Goal: Contribute content: Contribute content

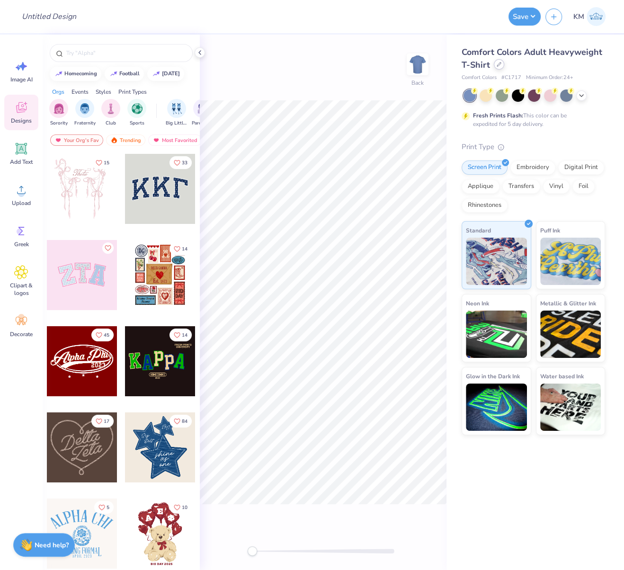
click at [500, 64] on icon at bounding box center [498, 64] width 5 height 5
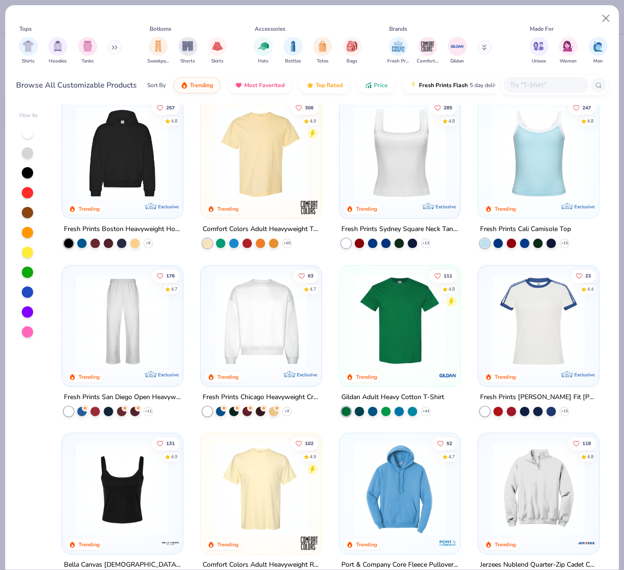
scroll to position [185, 0]
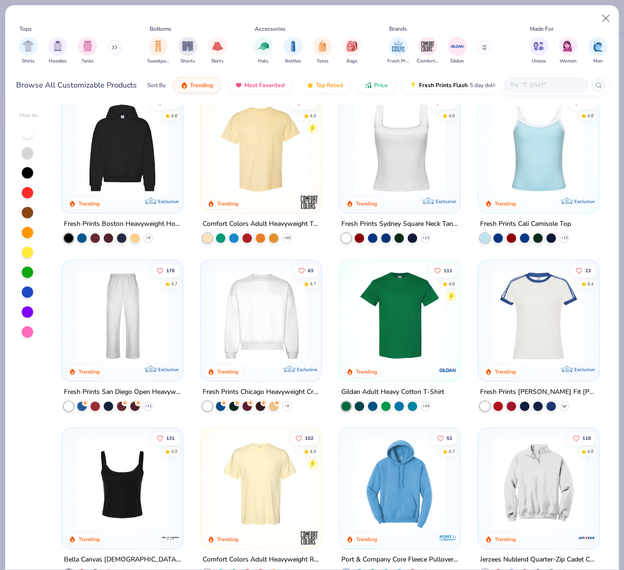
click at [560, 404] on icon at bounding box center [564, 406] width 8 height 8
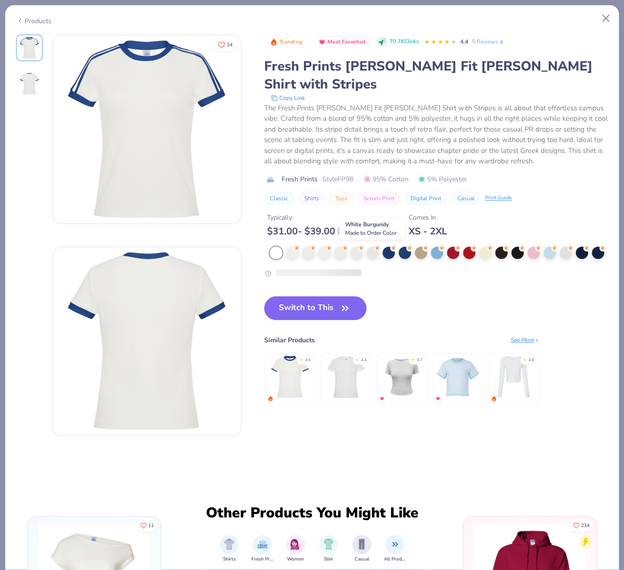
drag, startPoint x: 371, startPoint y: 253, endPoint x: 370, endPoint y: 263, distance: 9.5
click at [371, 253] on div at bounding box center [372, 253] width 12 height 12
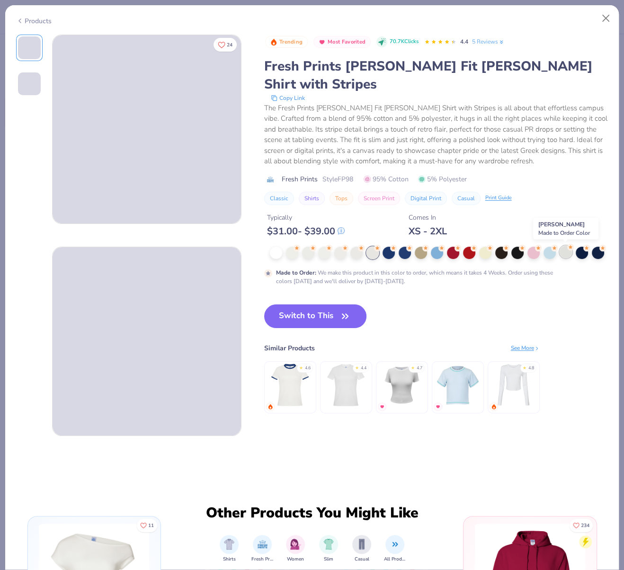
click at [564, 253] on div at bounding box center [565, 252] width 12 height 12
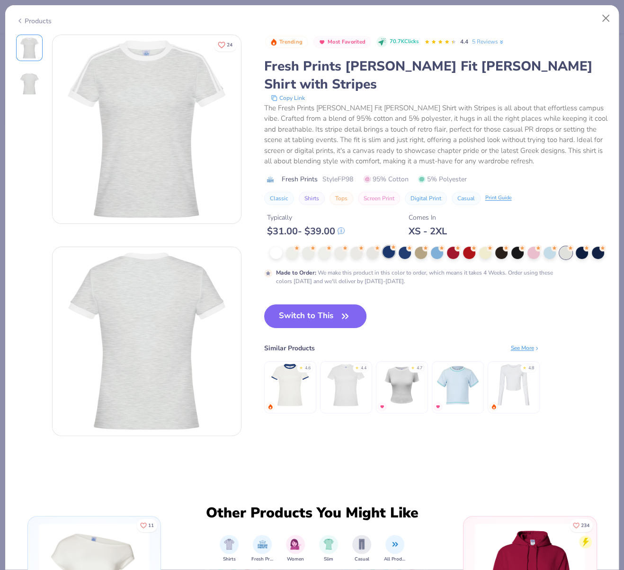
click at [389, 251] on div at bounding box center [388, 252] width 12 height 12
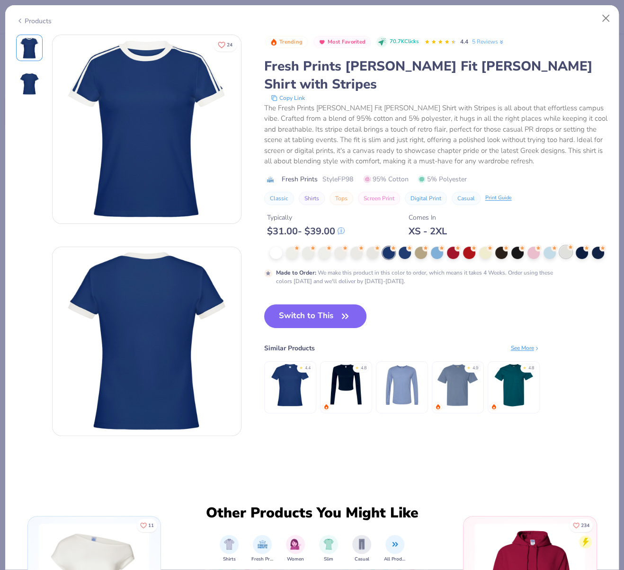
click at [564, 250] on div at bounding box center [565, 252] width 12 height 12
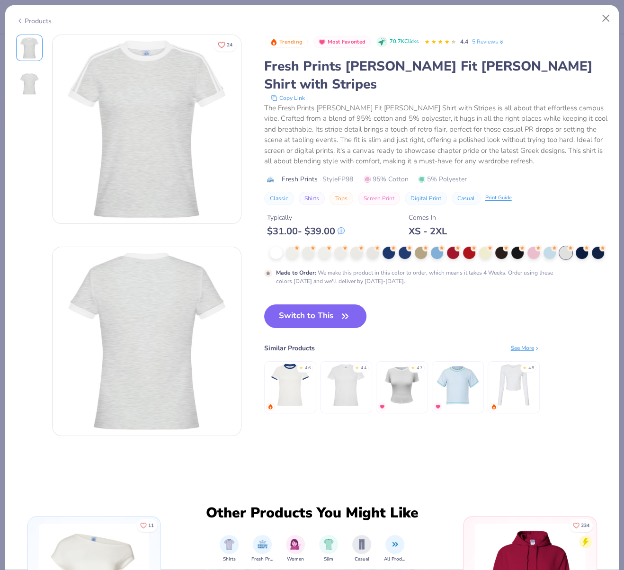
drag, startPoint x: 273, startPoint y: 252, endPoint x: 285, endPoint y: 265, distance: 17.1
click at [273, 253] on div at bounding box center [276, 253] width 12 height 12
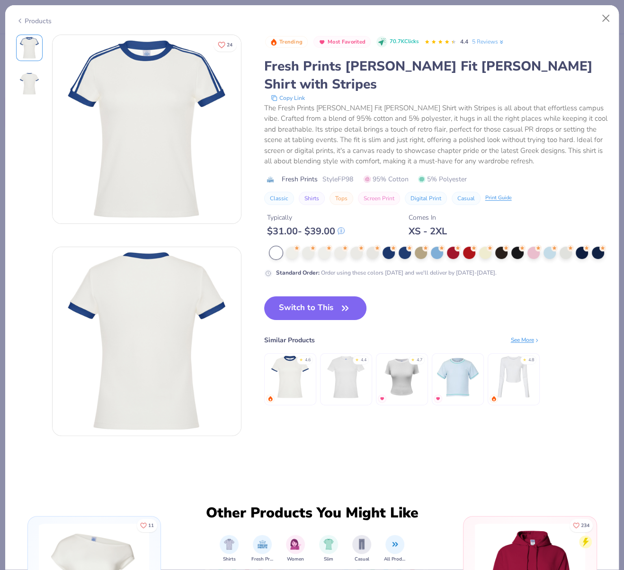
click at [327, 320] on button "Switch to This" at bounding box center [315, 308] width 103 height 24
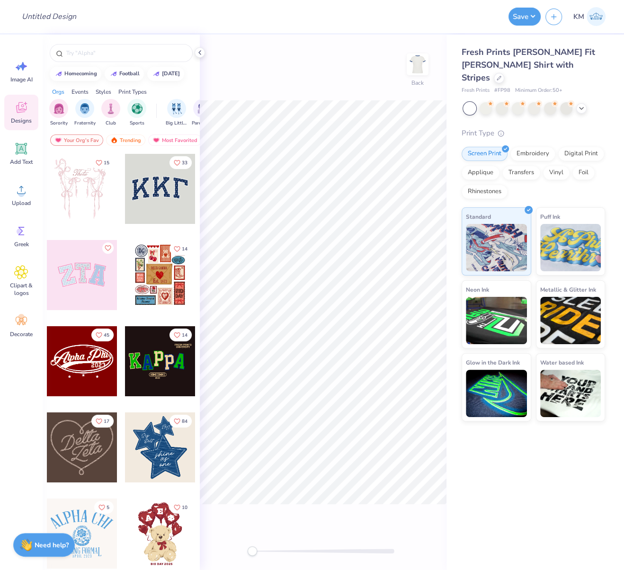
click at [497, 87] on span "# FP98" at bounding box center [502, 91] width 16 height 8
drag, startPoint x: 497, startPoint y: 78, endPoint x: 506, endPoint y: 79, distance: 9.0
click at [506, 87] on span "# FP98" at bounding box center [502, 91] width 16 height 8
copy span "FP98"
click at [16, 196] on icon at bounding box center [21, 190] width 14 height 14
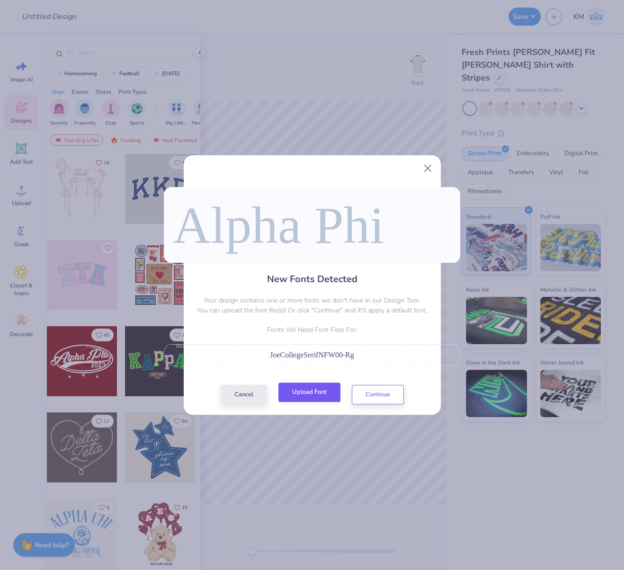
click at [317, 390] on button "Upload Font" at bounding box center [309, 391] width 62 height 19
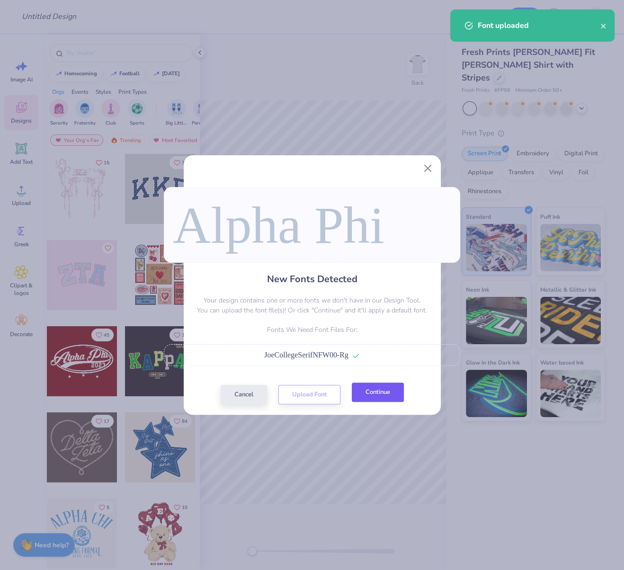
click at [392, 393] on button "Continue" at bounding box center [378, 391] width 52 height 19
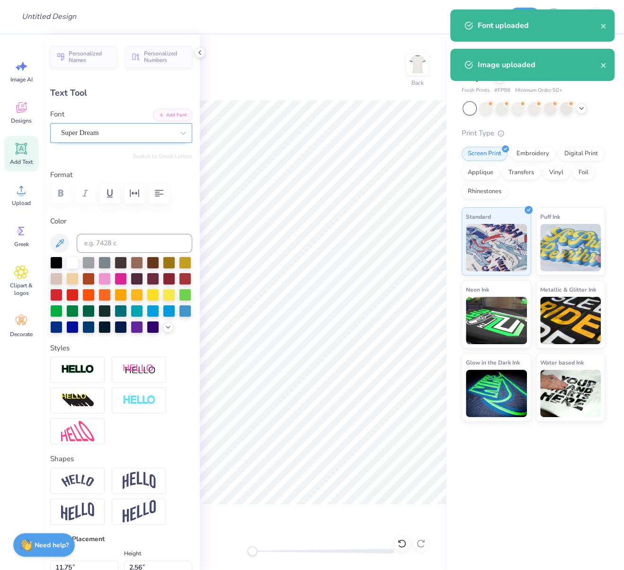
drag, startPoint x: 114, startPoint y: 135, endPoint x: 114, endPoint y: 143, distance: 8.1
click at [114, 135] on div "Super Dream" at bounding box center [117, 132] width 115 height 15
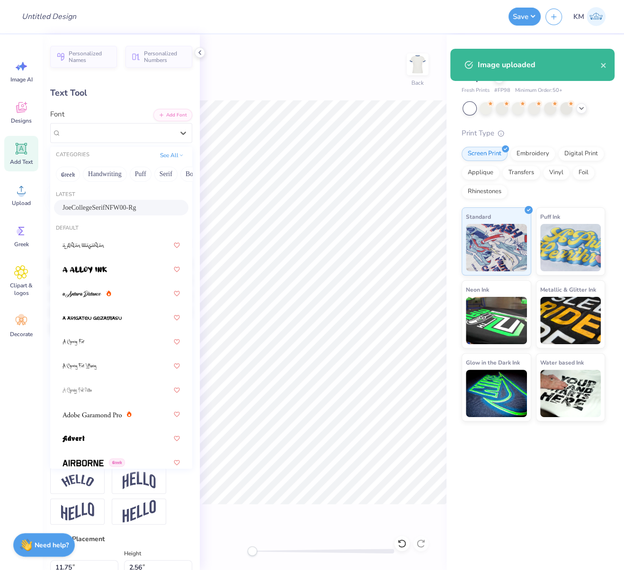
click at [90, 209] on span "JoeCollegeSerifNFW00-Rg" at bounding box center [99, 208] width 74 height 10
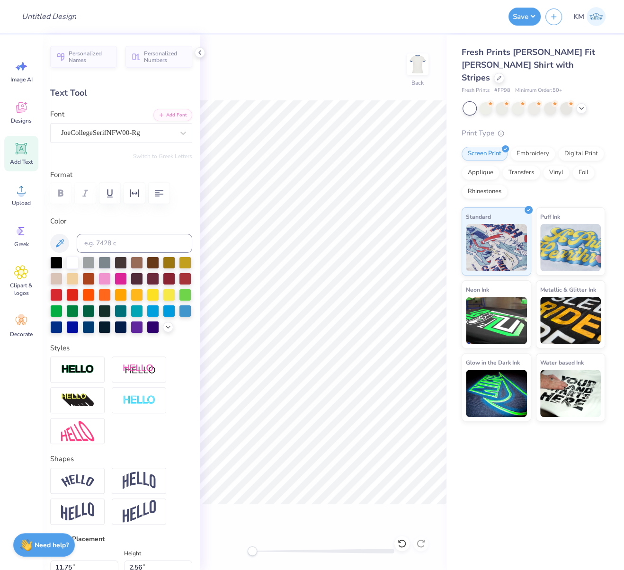
type input "8.83"
type input "1.32"
type input "9.39"
type textarea "A"
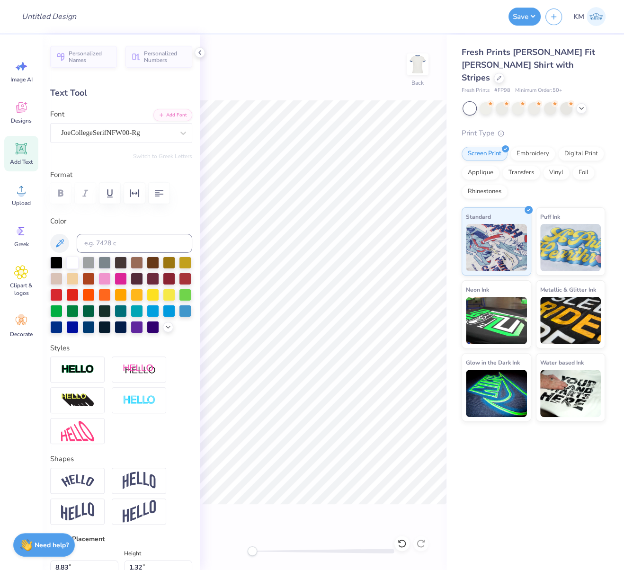
type textarea "72"
type input "1.72"
type input "8.27"
type input "5.61"
type input "4.33"
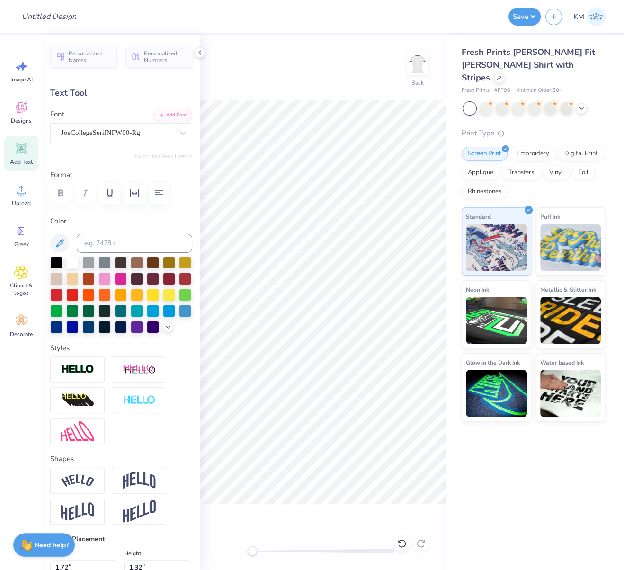
type input "5.26"
click at [21, 199] on span "Upload" at bounding box center [21, 203] width 19 height 8
click at [20, 201] on span "Upload" at bounding box center [21, 203] width 19 height 8
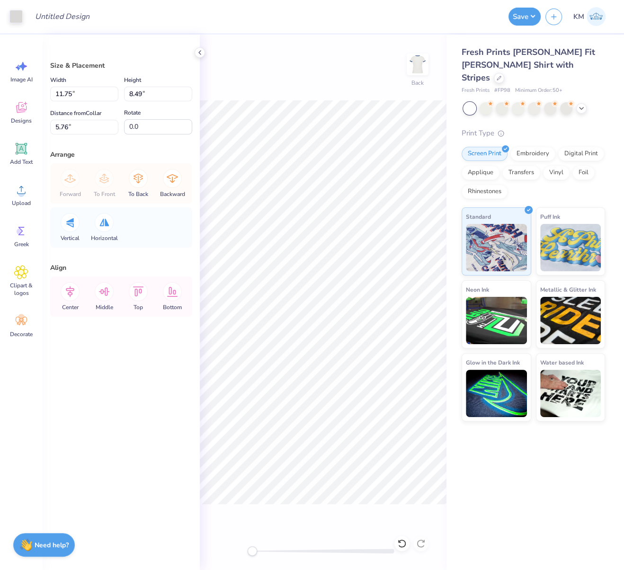
type input "8.96"
type input "6.47"
type input "11.11"
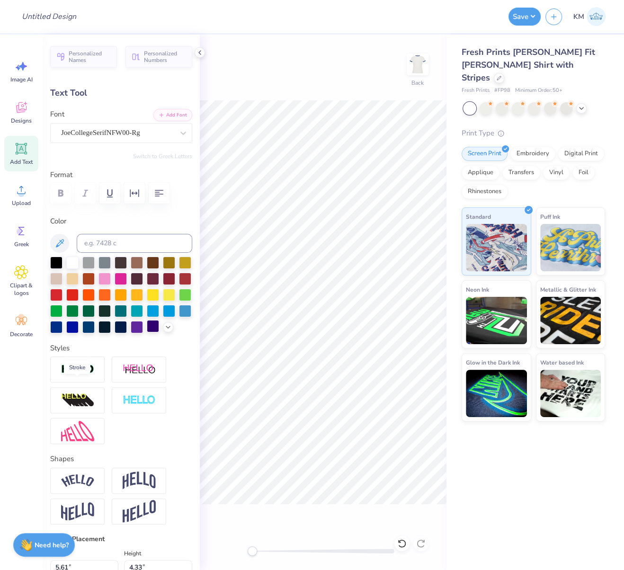
click at [85, 375] on img at bounding box center [77, 369] width 33 height 11
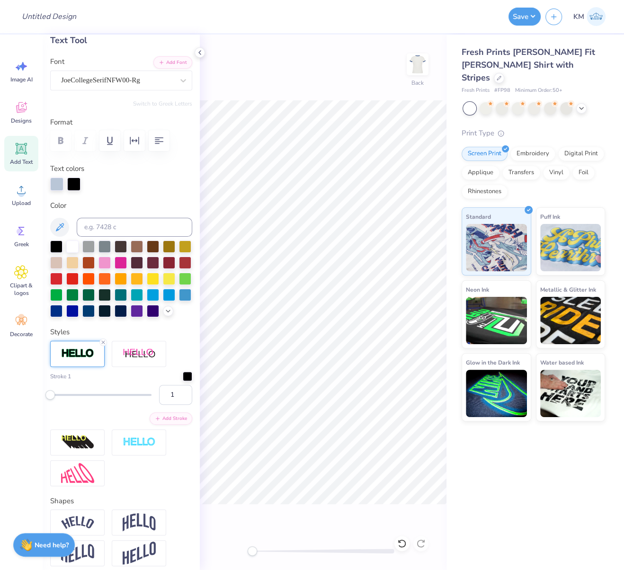
scroll to position [53, 0]
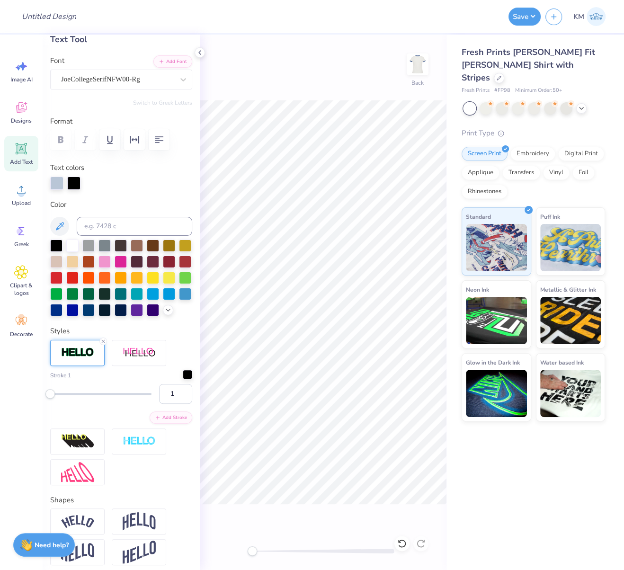
click at [183, 379] on div at bounding box center [187, 374] width 9 height 9
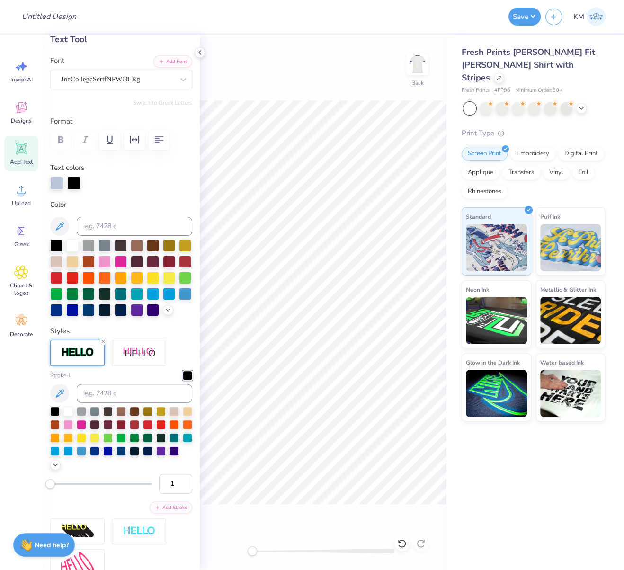
drag, startPoint x: 75, startPoint y: 181, endPoint x: 97, endPoint y: 206, distance: 33.2
click at [75, 181] on div at bounding box center [73, 183] width 13 height 13
click at [113, 230] on input at bounding box center [134, 226] width 115 height 19
type input "coolgray 1"
click at [176, 494] on input "2" at bounding box center [175, 484] width 33 height 20
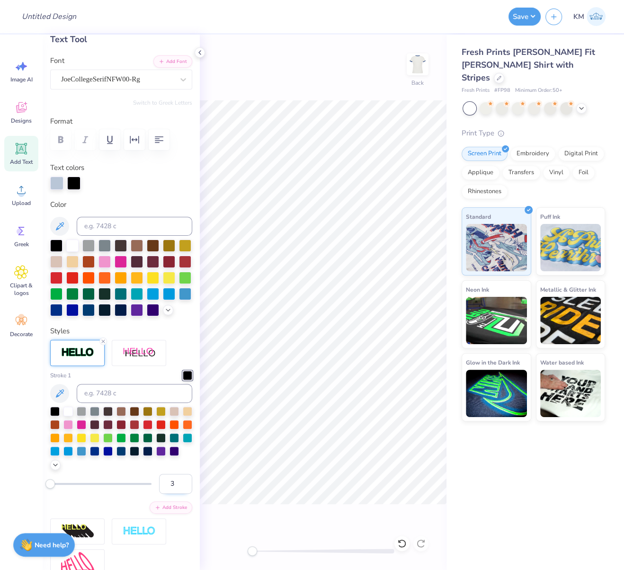
click at [177, 494] on input "3" at bounding box center [175, 484] width 33 height 20
click at [176, 494] on input "4" at bounding box center [175, 484] width 33 height 20
click at [176, 494] on input "5" at bounding box center [175, 484] width 33 height 20
drag, startPoint x: 177, startPoint y: 496, endPoint x: 181, endPoint y: 498, distance: 4.9
type input "6"
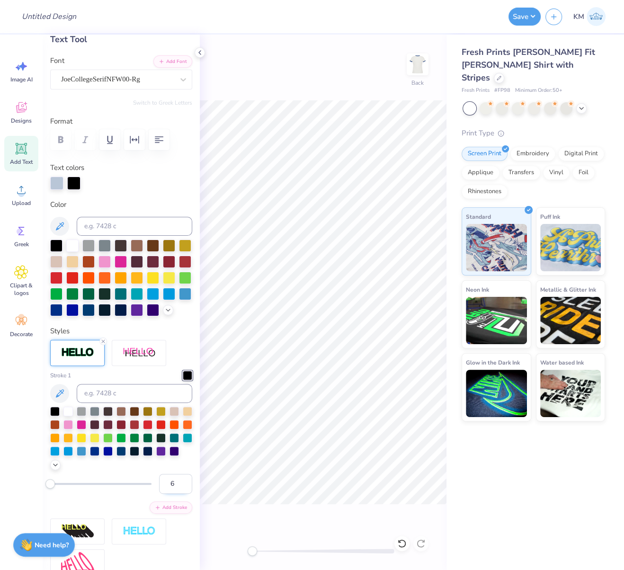
click at [177, 494] on input "6" at bounding box center [175, 484] width 33 height 20
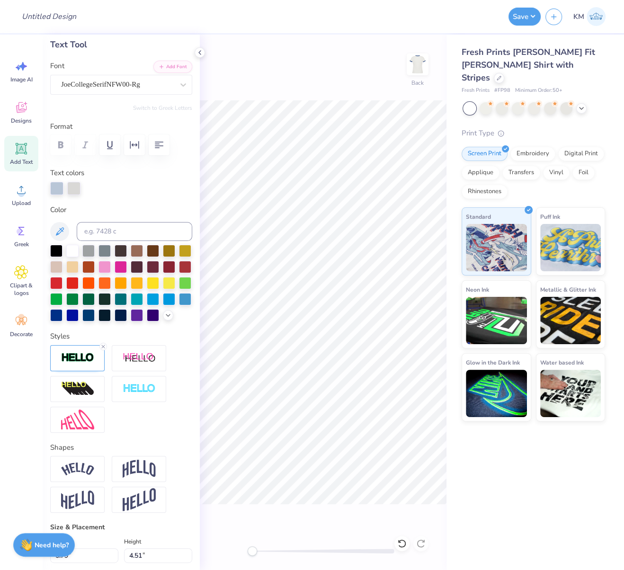
scroll to position [64, 0]
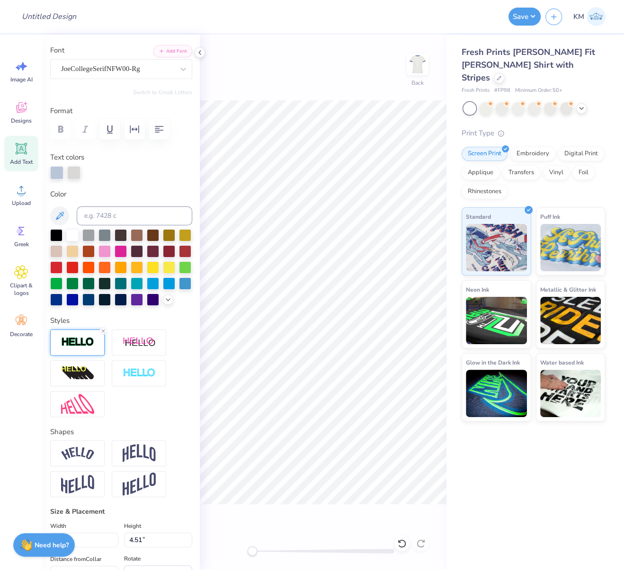
drag, startPoint x: 80, startPoint y: 351, endPoint x: 101, endPoint y: 357, distance: 22.0
click at [80, 351] on div at bounding box center [77, 342] width 54 height 26
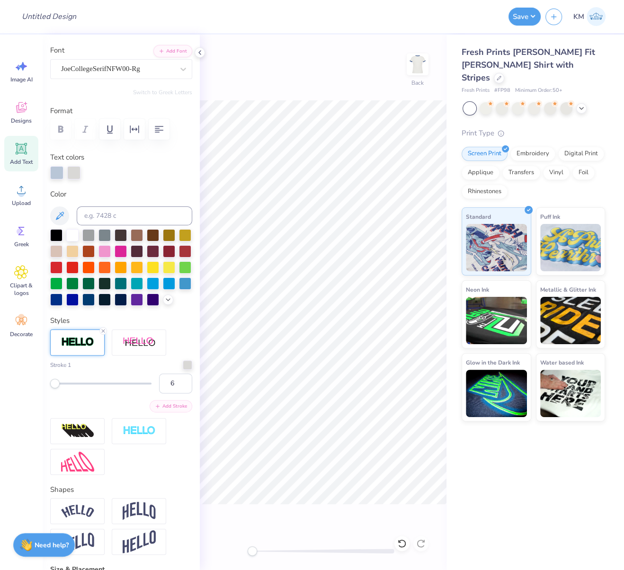
click at [167, 412] on button "Add Stroke" at bounding box center [171, 406] width 43 height 12
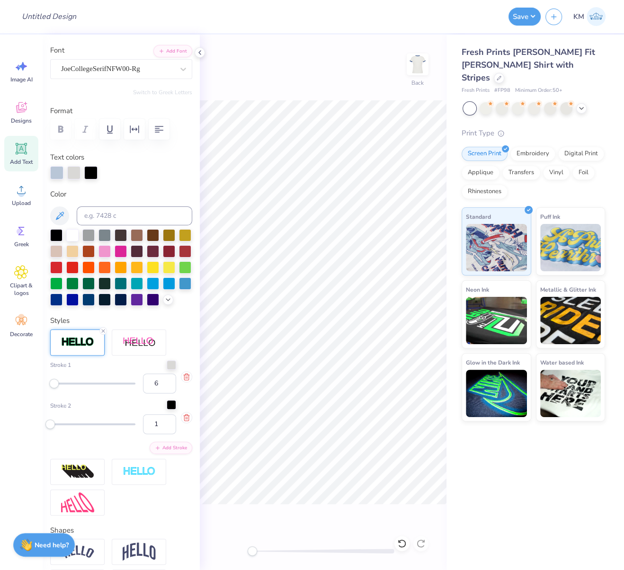
click at [167, 409] on div at bounding box center [171, 404] width 9 height 9
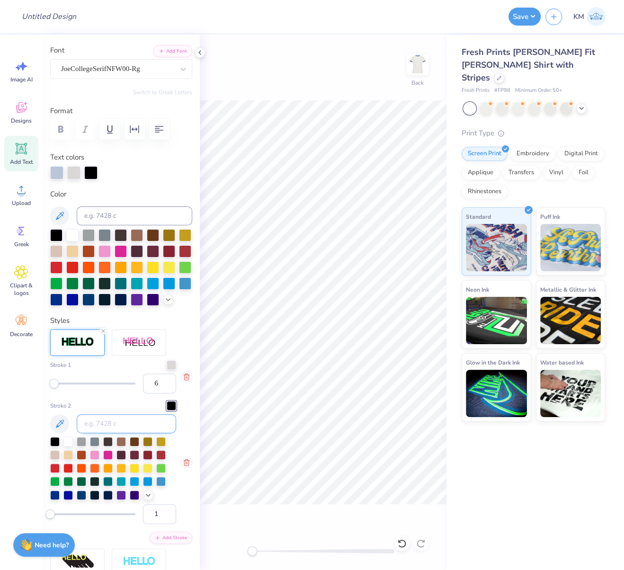
click at [104, 433] on input at bounding box center [126, 423] width 99 height 19
type input "7687"
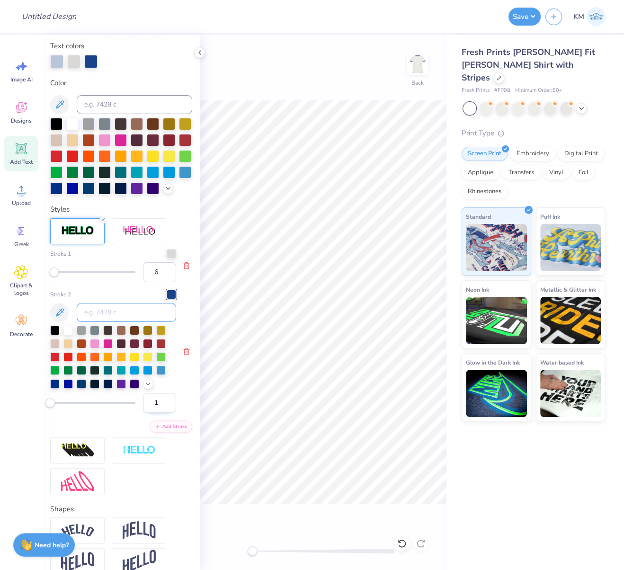
scroll to position [176, 0]
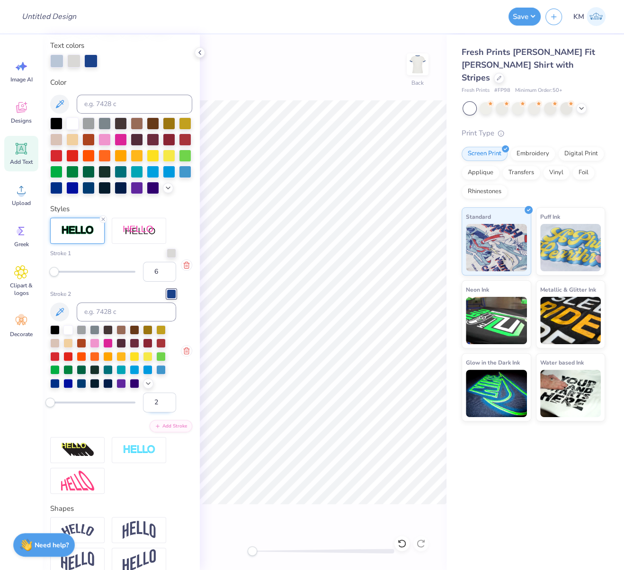
click at [159, 412] on input "2" at bounding box center [159, 402] width 33 height 20
click at [159, 412] on input "3" at bounding box center [159, 402] width 33 height 20
click at [159, 412] on input "4" at bounding box center [159, 402] width 33 height 20
click at [162, 412] on input "5" at bounding box center [159, 402] width 33 height 20
drag, startPoint x: 160, startPoint y: 415, endPoint x: 176, endPoint y: 410, distance: 16.5
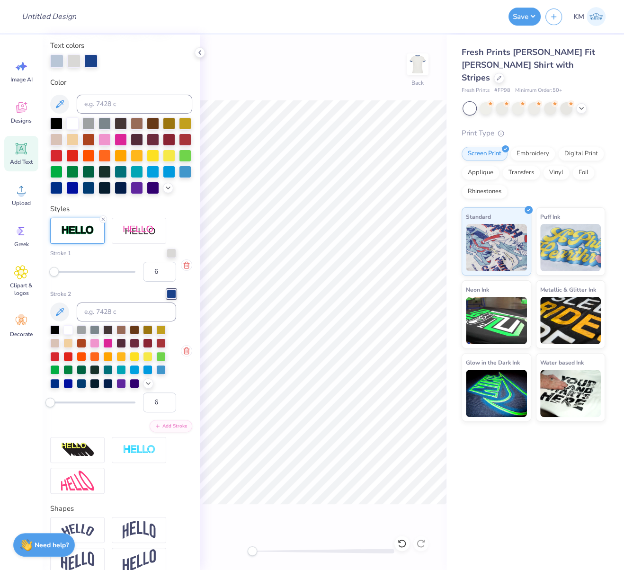
type input "6"
click at [160, 412] on input "6" at bounding box center [159, 402] width 33 height 20
drag, startPoint x: 90, startPoint y: 59, endPoint x: 67, endPoint y: 58, distance: 23.2
click at [66, 57] on div at bounding box center [121, 60] width 142 height 13
click at [167, 299] on div at bounding box center [171, 293] width 9 height 9
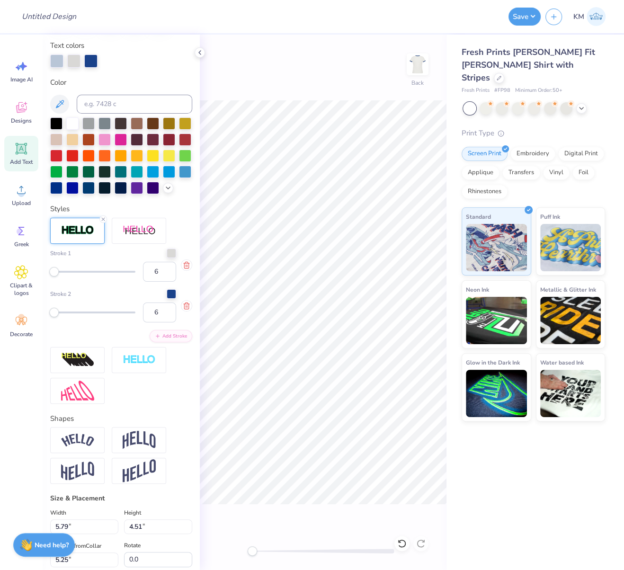
drag, startPoint x: 161, startPoint y: 309, endPoint x: 157, endPoint y: 303, distance: 7.5
click at [167, 299] on div at bounding box center [171, 293] width 9 height 9
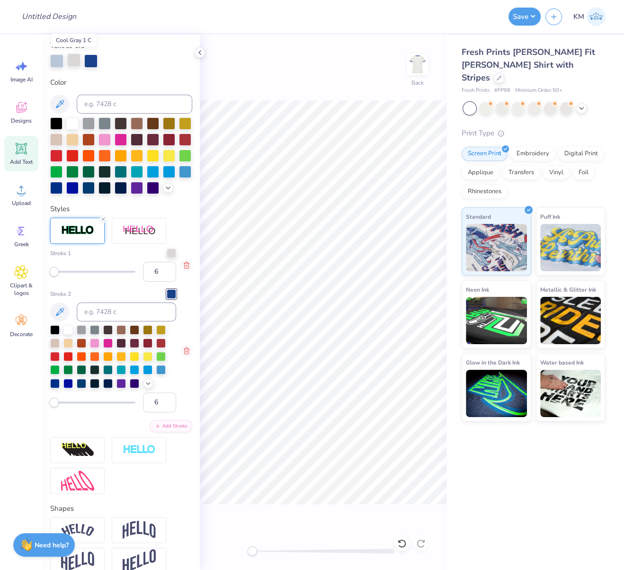
click at [74, 59] on div at bounding box center [73, 59] width 13 height 13
click at [89, 60] on div at bounding box center [90, 59] width 13 height 13
click at [109, 102] on input at bounding box center [134, 104] width 115 height 19
type input "coolgray 1"
click at [167, 257] on div at bounding box center [171, 251] width 9 height 9
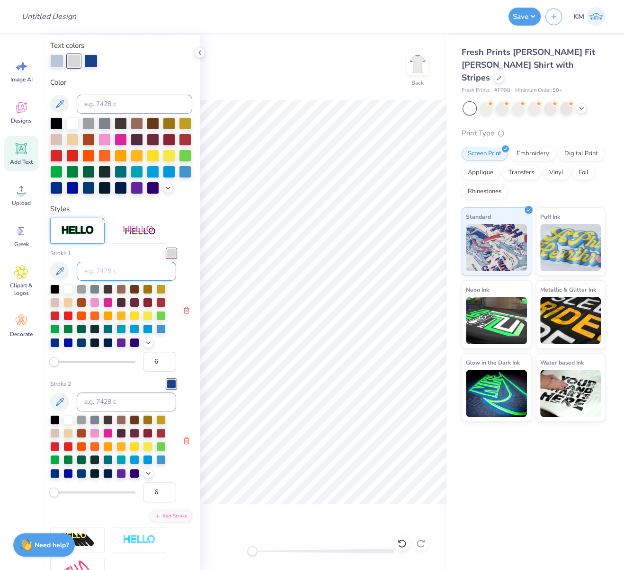
click at [130, 281] on input at bounding box center [126, 271] width 99 height 19
click at [71, 57] on div at bounding box center [73, 60] width 13 height 13
click at [109, 103] on input at bounding box center [134, 104] width 115 height 19
type input "78"
click at [105, 281] on input at bounding box center [126, 271] width 99 height 19
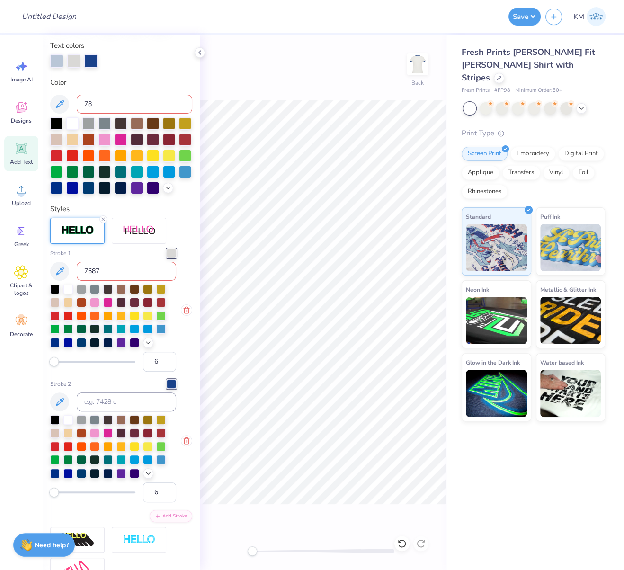
type input "7687"
drag, startPoint x: 87, startPoint y: 104, endPoint x: 87, endPoint y: 90, distance: 14.2
click at [77, 103] on input "78" at bounding box center [134, 104] width 115 height 19
click at [132, 281] on input at bounding box center [126, 271] width 99 height 19
click at [160, 371] on input "7" at bounding box center [159, 362] width 33 height 20
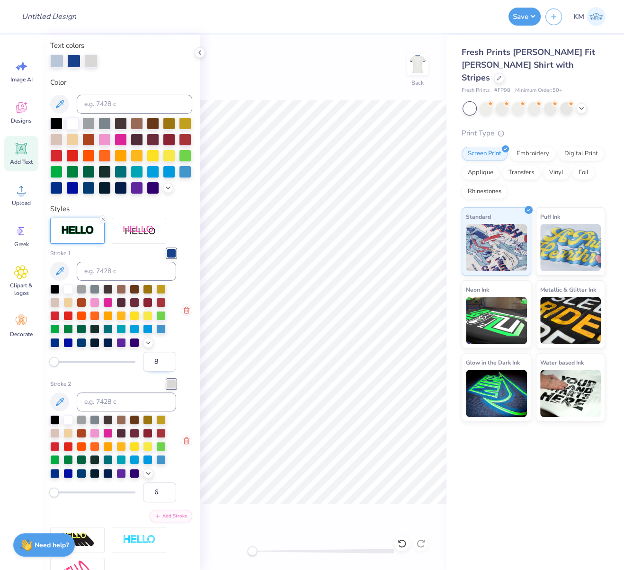
click at [160, 371] on input "8" at bounding box center [159, 362] width 33 height 20
click at [160, 371] on input "9" at bounding box center [159, 362] width 33 height 20
click at [160, 371] on input "10" at bounding box center [159, 362] width 33 height 20
click at [160, 371] on input "11" at bounding box center [159, 362] width 33 height 20
type input "12"
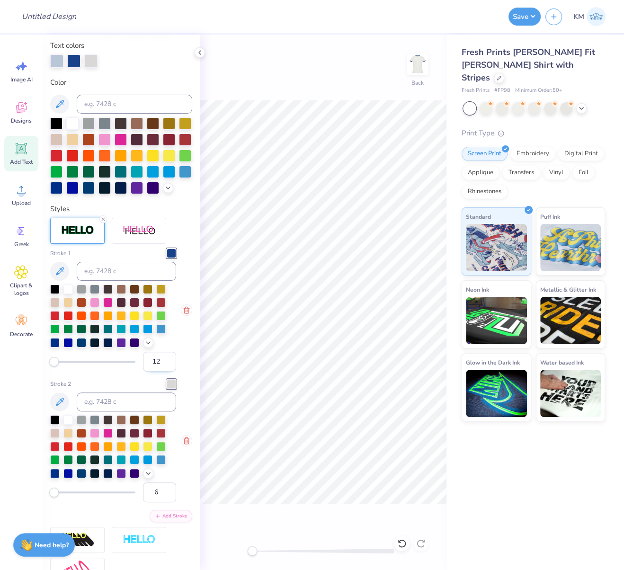
click at [161, 371] on input "12" at bounding box center [159, 362] width 33 height 20
type input "5.97"
type input "4.70"
type input "5.19"
click at [52, 62] on div at bounding box center [56, 59] width 13 height 13
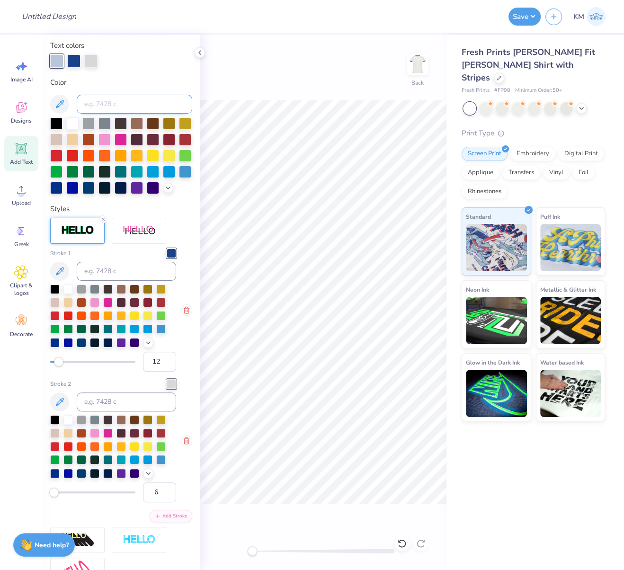
click at [101, 102] on input at bounding box center [134, 104] width 115 height 19
type input "7687"
click at [167, 258] on div at bounding box center [171, 252] width 9 height 9
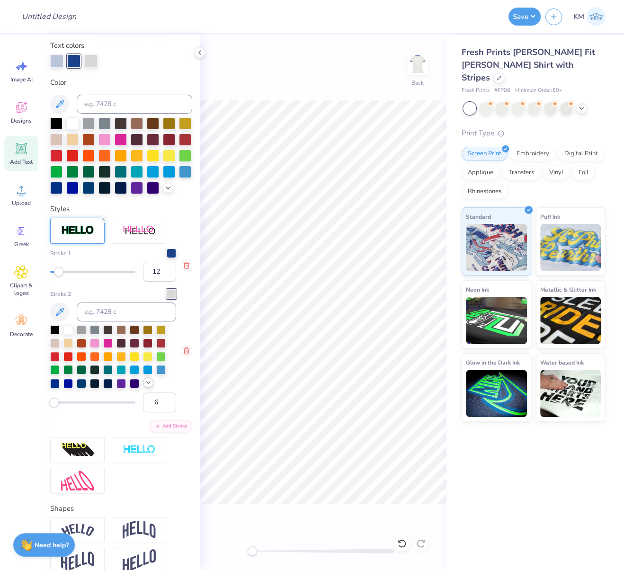
click at [150, 386] on icon at bounding box center [148, 383] width 8 height 8
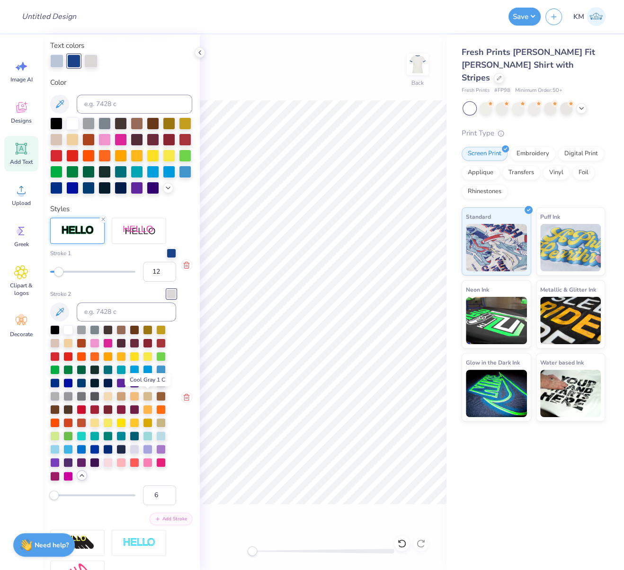
click at [146, 387] on div at bounding box center [147, 381] width 9 height 9
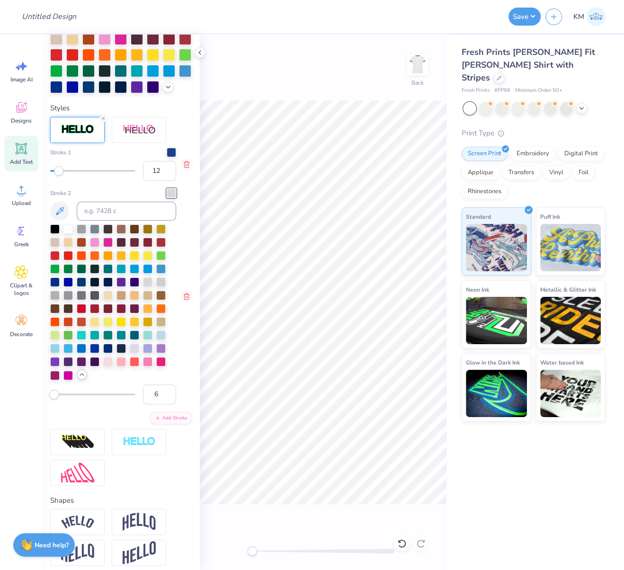
scroll to position [276, 0]
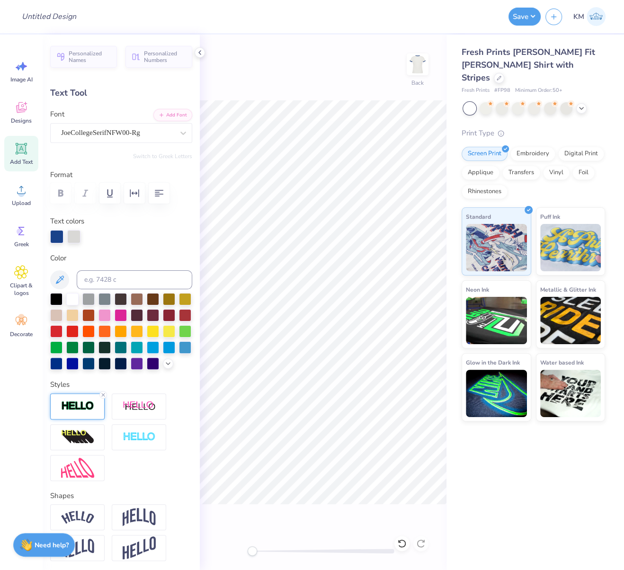
click at [81, 411] on img at bounding box center [77, 405] width 33 height 11
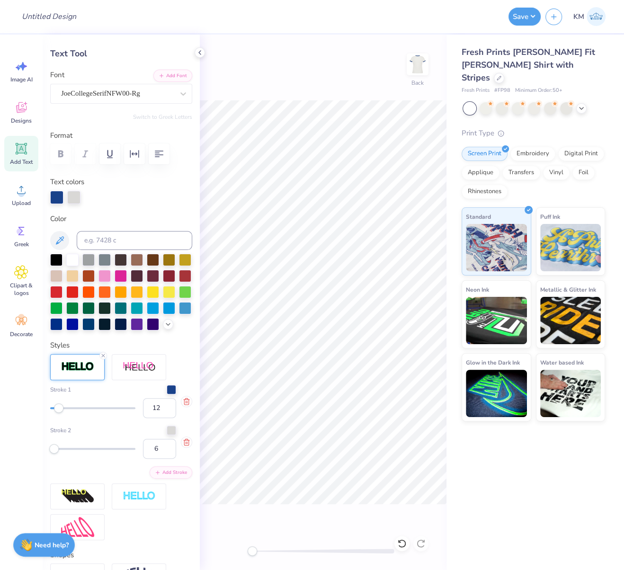
scroll to position [50, 0]
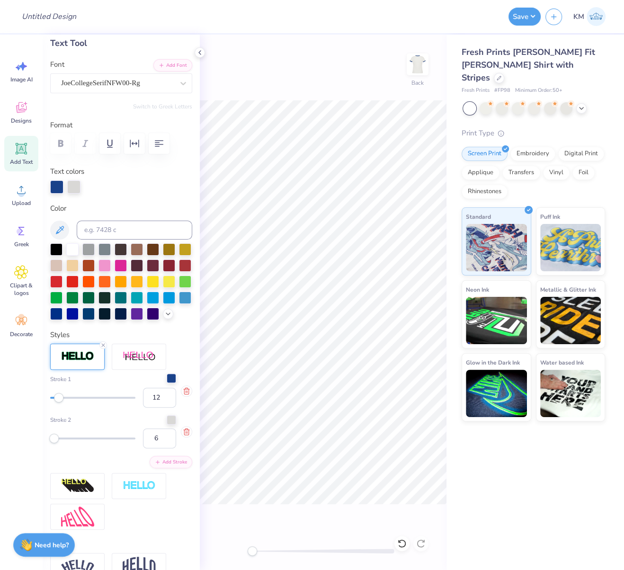
click at [167, 383] on div at bounding box center [171, 377] width 9 height 9
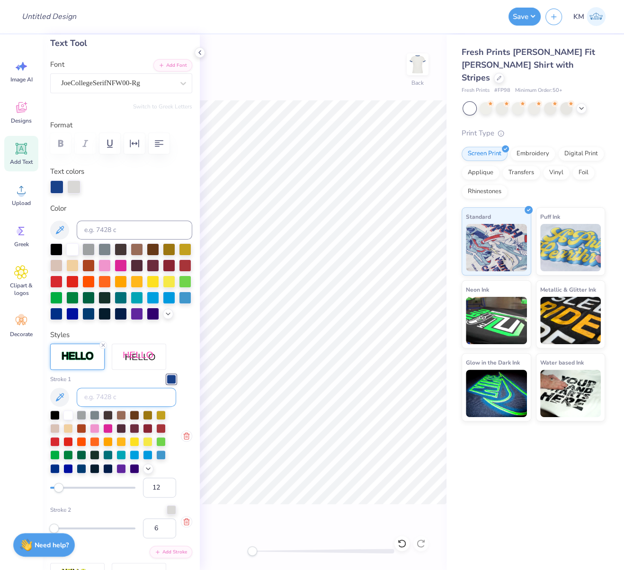
click at [109, 406] on input at bounding box center [126, 397] width 99 height 19
type input "536"
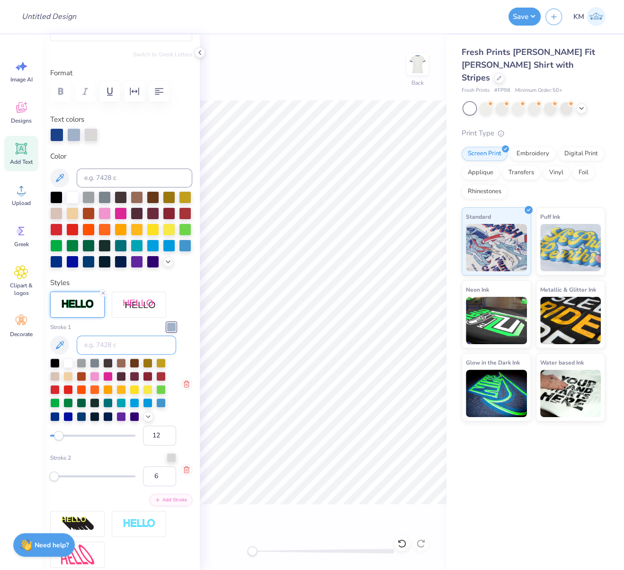
scroll to position [101, 0]
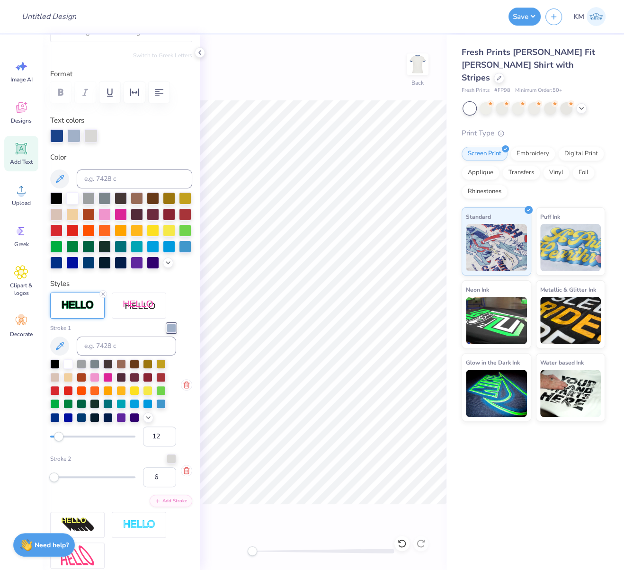
click at [167, 333] on div at bounding box center [171, 327] width 9 height 9
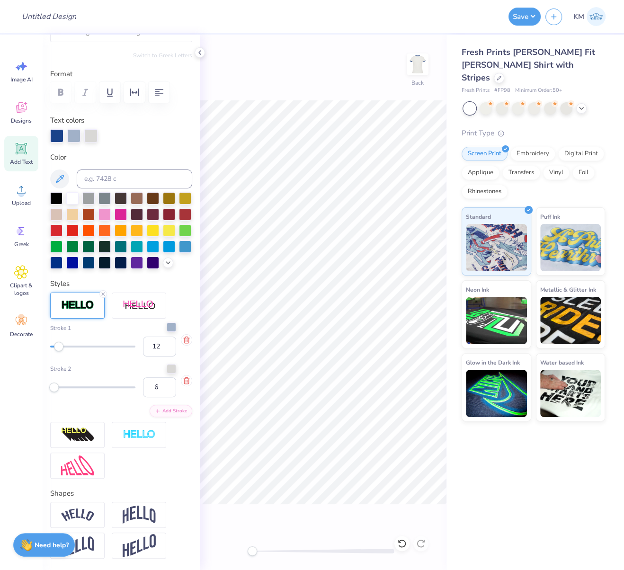
click at [167, 332] on div at bounding box center [171, 326] width 9 height 9
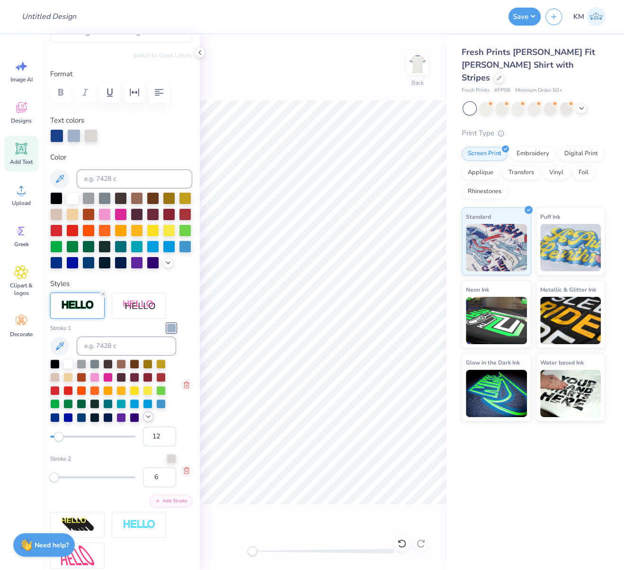
click at [149, 420] on icon at bounding box center [148, 417] width 8 height 8
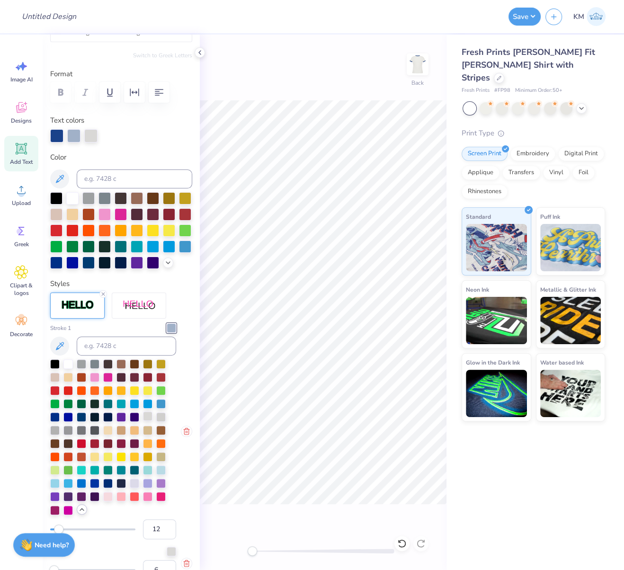
click at [148, 421] on div at bounding box center [147, 415] width 9 height 9
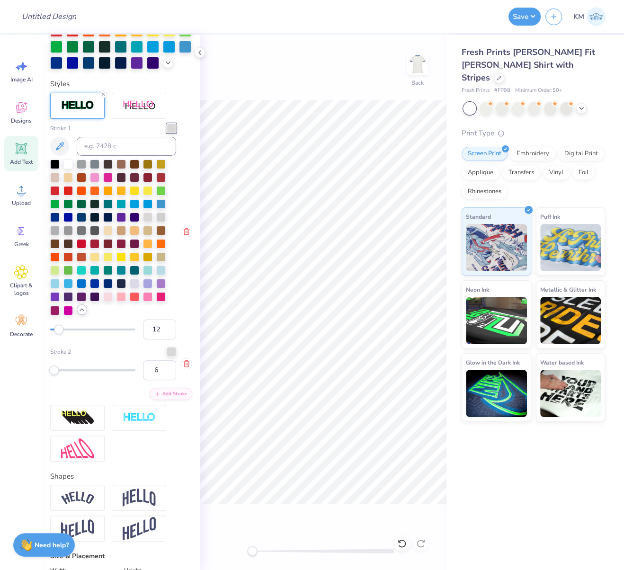
scroll to position [304, 0]
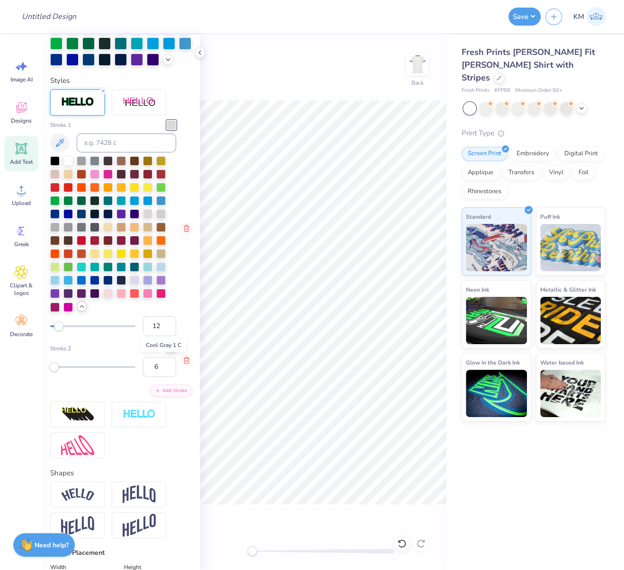
click at [167, 352] on div at bounding box center [171, 347] width 9 height 9
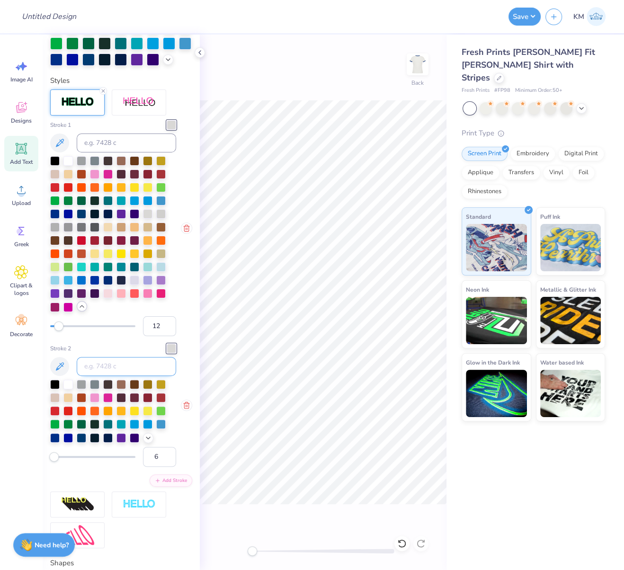
click at [107, 376] on input at bounding box center [126, 366] width 99 height 19
type input "536"
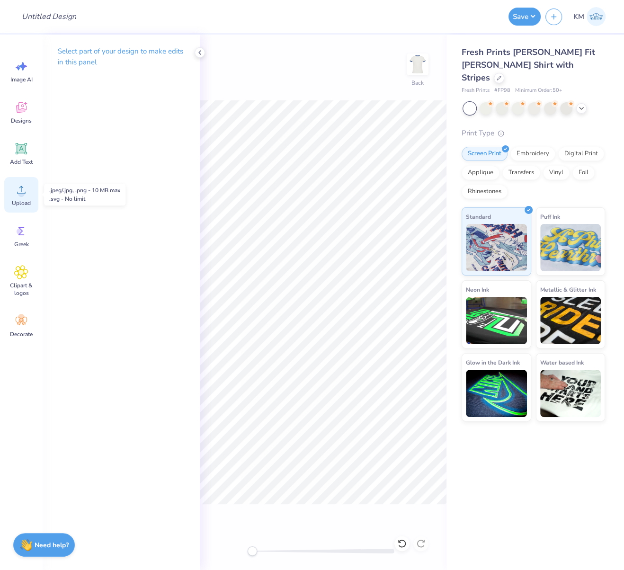
click at [20, 189] on icon at bounding box center [21, 190] width 14 height 14
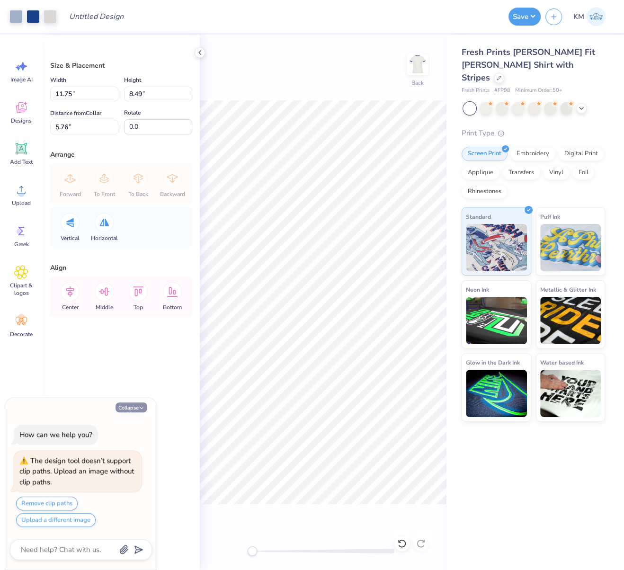
click at [129, 408] on button "Collapse" at bounding box center [131, 407] width 32 height 10
type textarea "x"
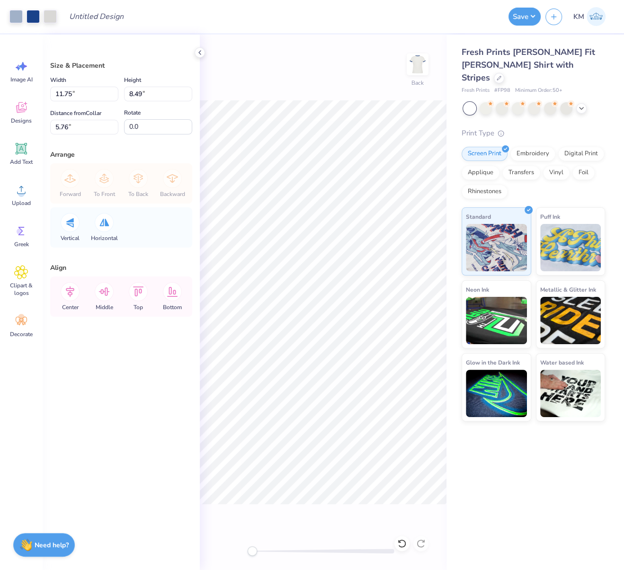
click at [201, 51] on polyline at bounding box center [200, 53] width 2 height 4
drag, startPoint x: 72, startPoint y: 94, endPoint x: 51, endPoint y: 98, distance: 21.8
click at [53, 94] on input "11.75" at bounding box center [84, 94] width 68 height 15
type input "10.00"
type input "7.22"
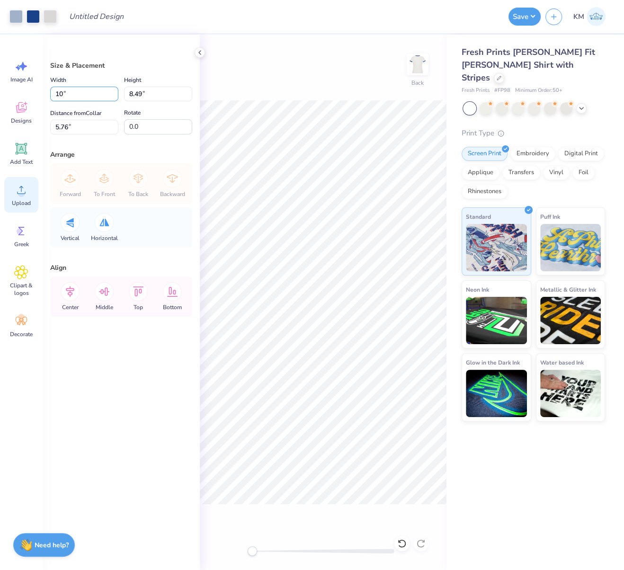
type input "6.39"
drag, startPoint x: 80, startPoint y: 90, endPoint x: 40, endPoint y: 92, distance: 39.8
click at [39, 93] on div "Art colors Design Title Save KM Image AI Designs Add Text Upload Greek Clipart …" at bounding box center [312, 285] width 624 height 570
type input "9.00"
type input "6.50"
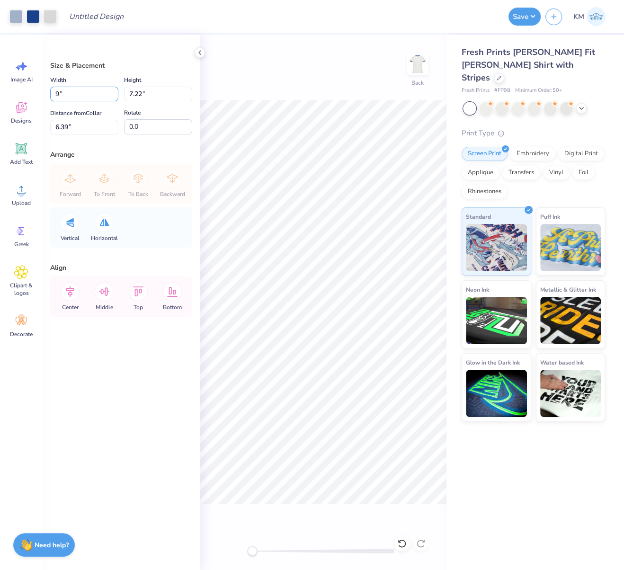
type input "6.75"
drag, startPoint x: 77, startPoint y: 91, endPoint x: 48, endPoint y: 90, distance: 28.9
click at [45, 90] on div "Size & Placement Width 9.00 9.00 " Height 6.50 6.50 " Distance from Collar 6.75…" at bounding box center [121, 302] width 157 height 535
type input "8.00"
type input "5.78"
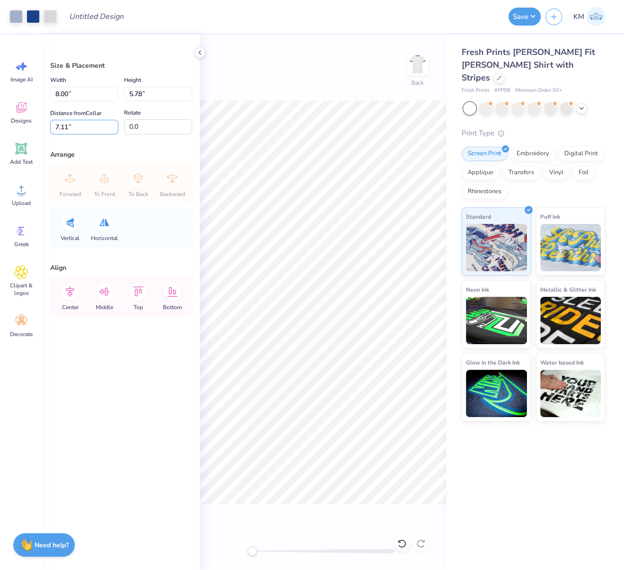
drag, startPoint x: 79, startPoint y: 124, endPoint x: 46, endPoint y: 126, distance: 32.7
click at [50, 125] on div "7.11 7.11 "" at bounding box center [84, 127] width 68 height 15
type input "3"
click at [104, 291] on icon at bounding box center [104, 291] width 11 height 9
click at [69, 286] on icon at bounding box center [70, 291] width 19 height 19
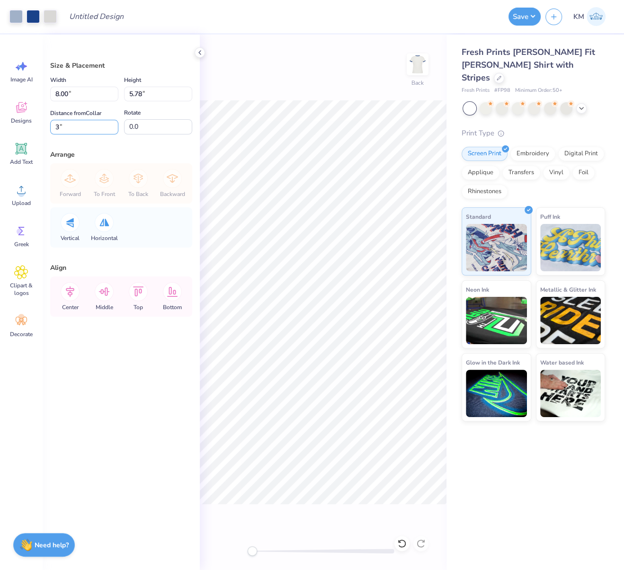
drag, startPoint x: 76, startPoint y: 126, endPoint x: 48, endPoint y: 124, distance: 28.0
click at [48, 124] on div "Size & Placement Width 8.00 8.00 " Height 5.78 5.78 " Distance from Collar 3 3 …" at bounding box center [121, 302] width 157 height 535
click at [47, 124] on div "Size & Placement Width 8.00 8.00 " Height 5.78 5.78 " Distance from Collar 7.11…" at bounding box center [121, 302] width 157 height 535
drag, startPoint x: 73, startPoint y: 125, endPoint x: 48, endPoint y: 127, distance: 24.7
click at [48, 127] on div "Size & Placement Width 8.00 8.00 " Height 5.78 5.78 " Distance from Collar 3 3 …" at bounding box center [121, 302] width 157 height 535
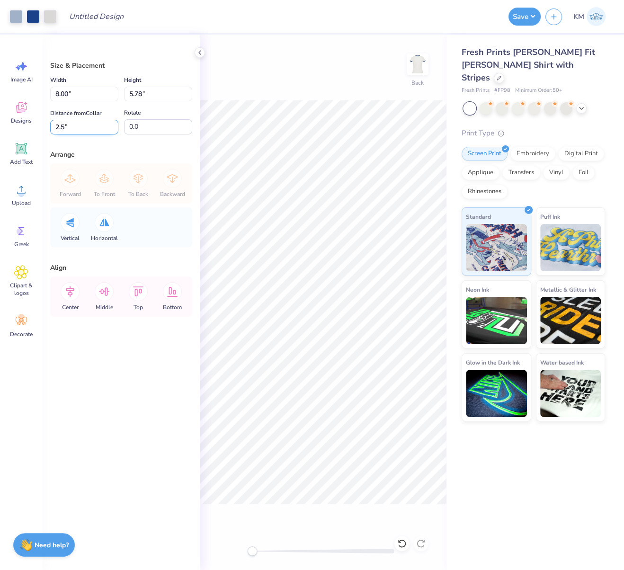
type input "2.5"
click at [71, 291] on icon at bounding box center [70, 291] width 19 height 19
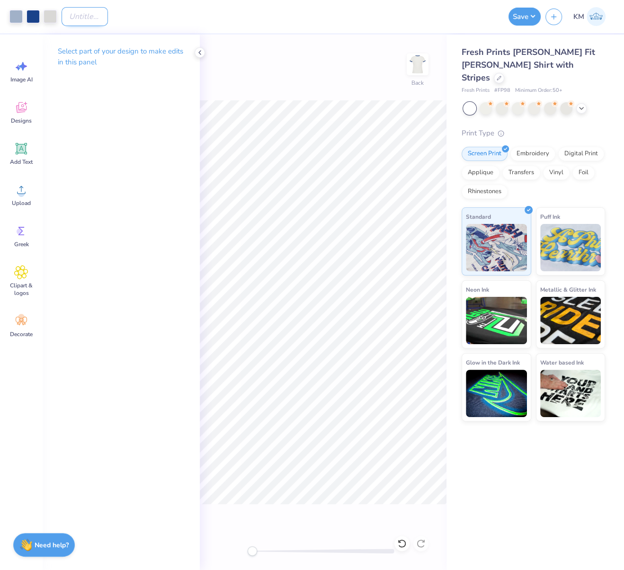
click at [98, 15] on input "Design Title" at bounding box center [85, 16] width 46 height 19
paste input "FPS240574"
type input "FPS240574"
click at [352, 70] on div "Back" at bounding box center [323, 302] width 247 height 535
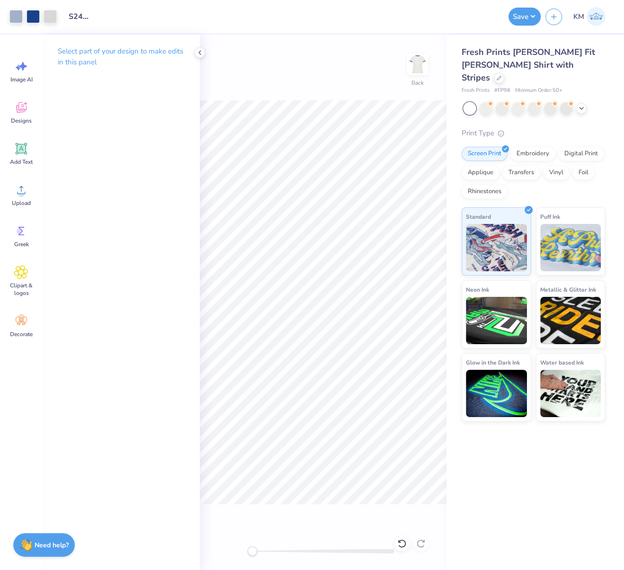
scroll to position [0, 0]
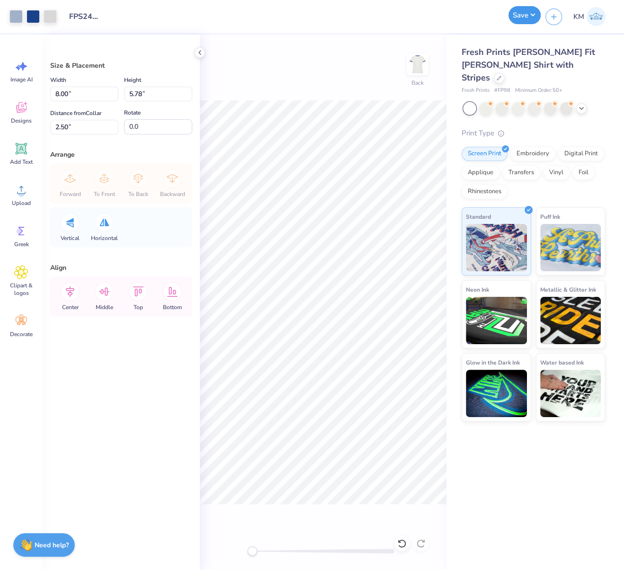
click at [532, 15] on button "Save" at bounding box center [524, 15] width 32 height 18
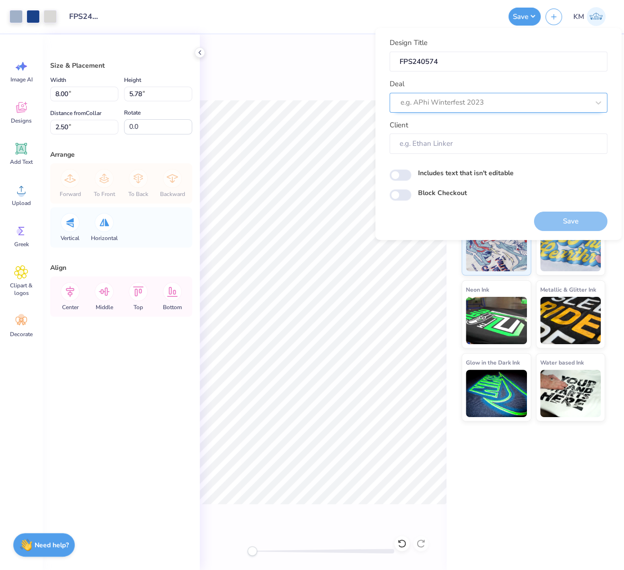
click at [518, 103] on div at bounding box center [494, 102] width 188 height 13
type input "design tool gallery"
drag, startPoint x: 457, startPoint y: 172, endPoint x: 464, endPoint y: 176, distance: 7.4
click at [457, 172] on label "Includes text that isn't editable" at bounding box center [466, 173] width 96 height 10
click at [411, 172] on input "Includes text that isn't editable" at bounding box center [400, 174] width 22 height 11
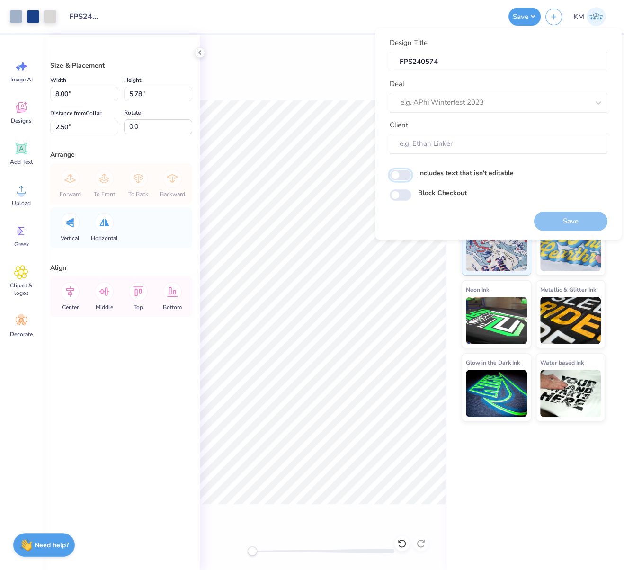
checkbox input "true"
drag, startPoint x: 480, startPoint y: 106, endPoint x: 482, endPoint y: 111, distance: 6.0
click at [479, 106] on div at bounding box center [494, 102] width 188 height 13
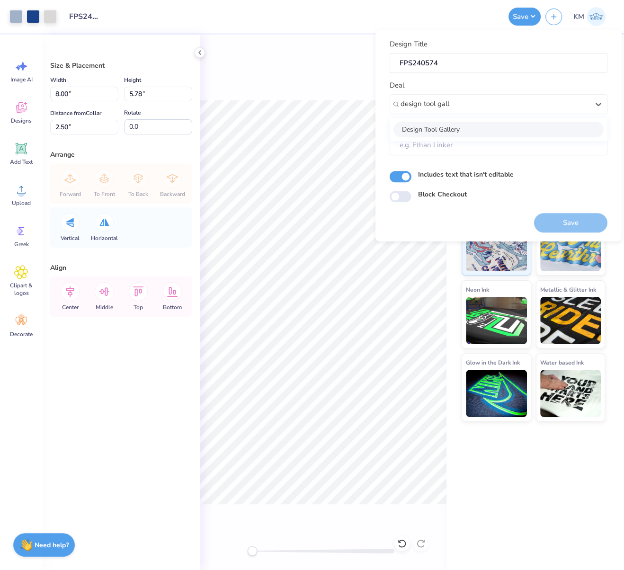
click at [458, 126] on div "Design Tool Gallery" at bounding box center [498, 130] width 210 height 16
type input "design tool gall"
type input "Design Tool Gallery User"
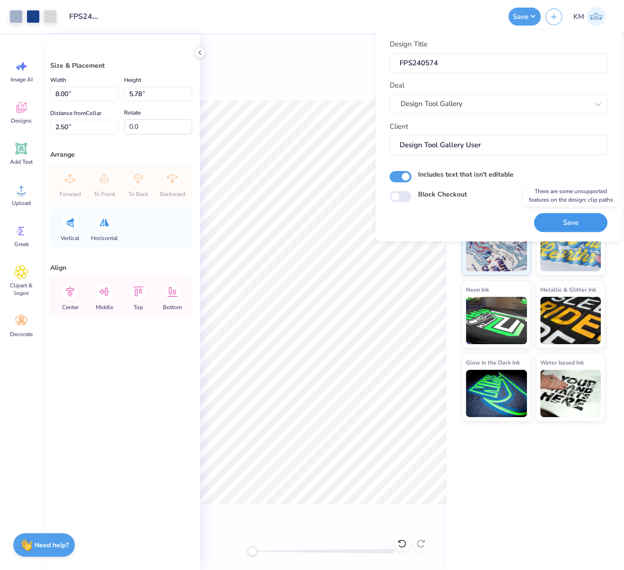
click at [574, 223] on button "Save" at bounding box center [570, 222] width 73 height 19
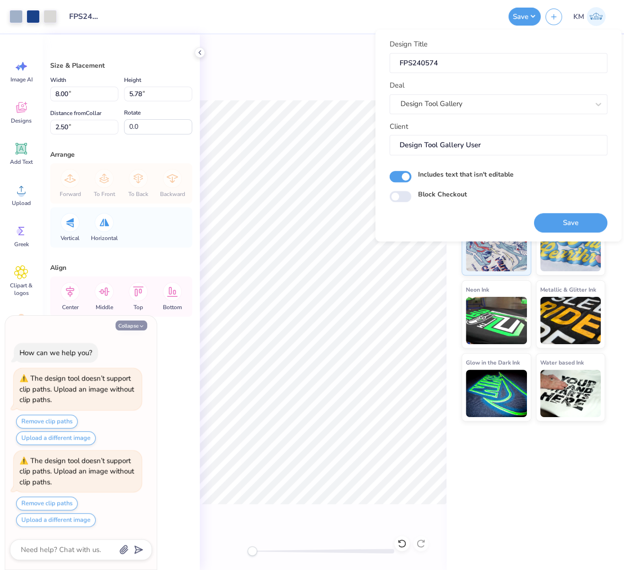
click at [133, 329] on button "Collapse" at bounding box center [131, 325] width 32 height 10
type textarea "x"
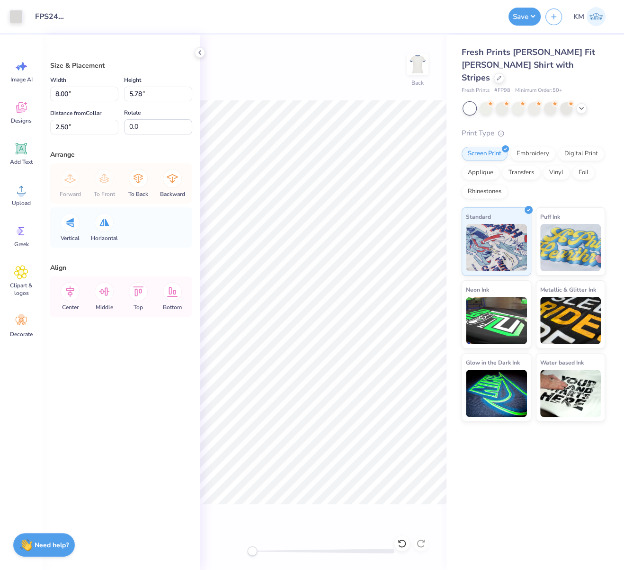
type input "1.94"
type input "2.97"
type input "5.13"
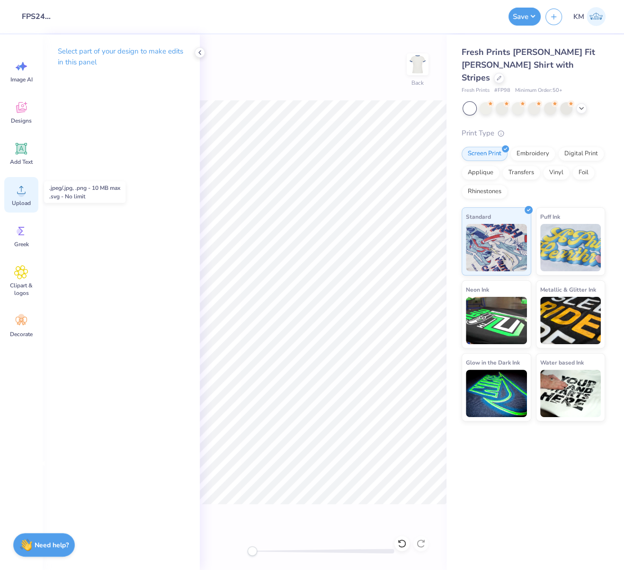
click at [18, 196] on icon at bounding box center [21, 190] width 14 height 14
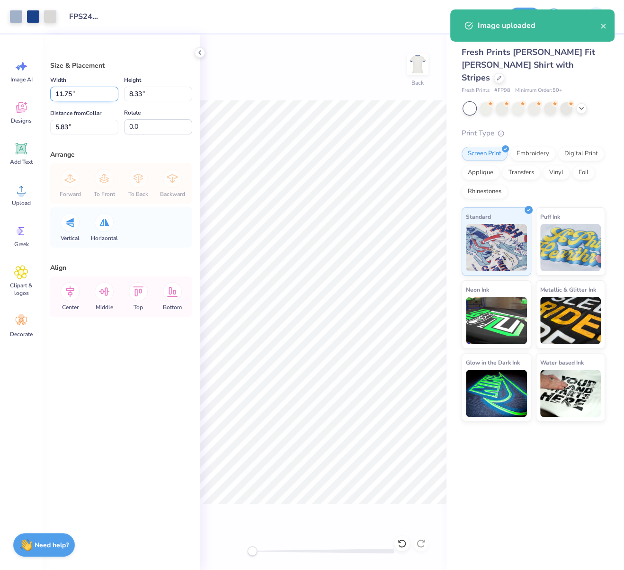
drag, startPoint x: 70, startPoint y: 93, endPoint x: 53, endPoint y: 95, distance: 16.7
click at [56, 95] on input "11.75" at bounding box center [84, 94] width 68 height 15
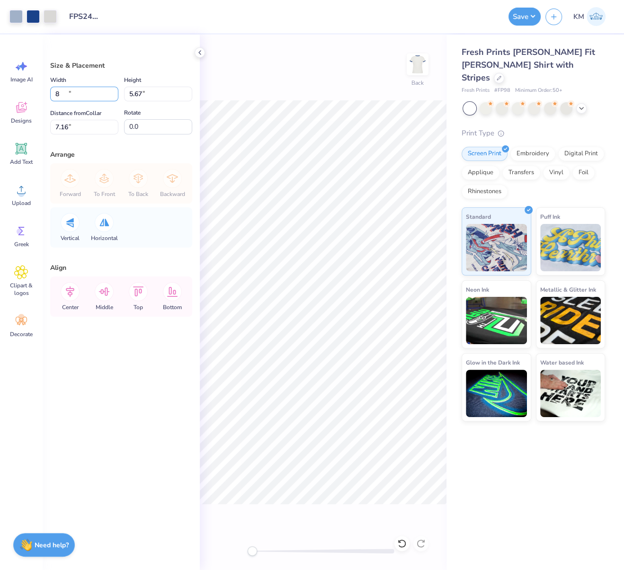
type input "8.00"
type input "5.67"
drag, startPoint x: 68, startPoint y: 125, endPoint x: 47, endPoint y: 124, distance: 20.4
click at [47, 125] on div "Size & Placement Width 8.00 8.00 " Height 5.67 5.67 " Distance from Collar 7.16…" at bounding box center [121, 302] width 157 height 535
type input "3"
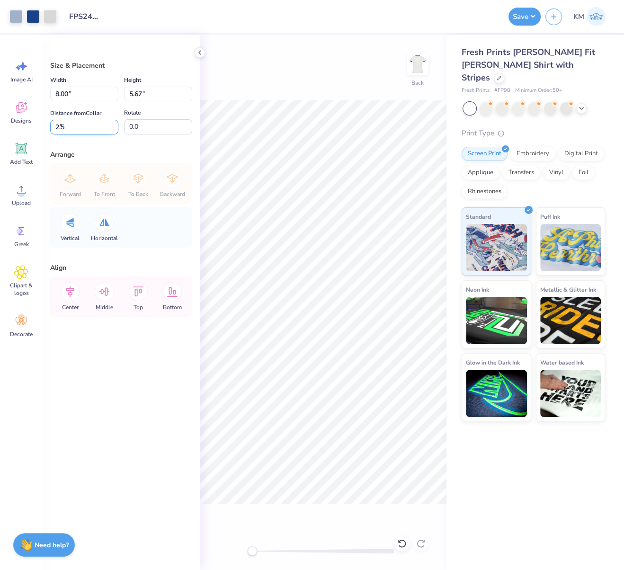
type input "2.5"
click at [68, 290] on icon at bounding box center [70, 291] width 9 height 11
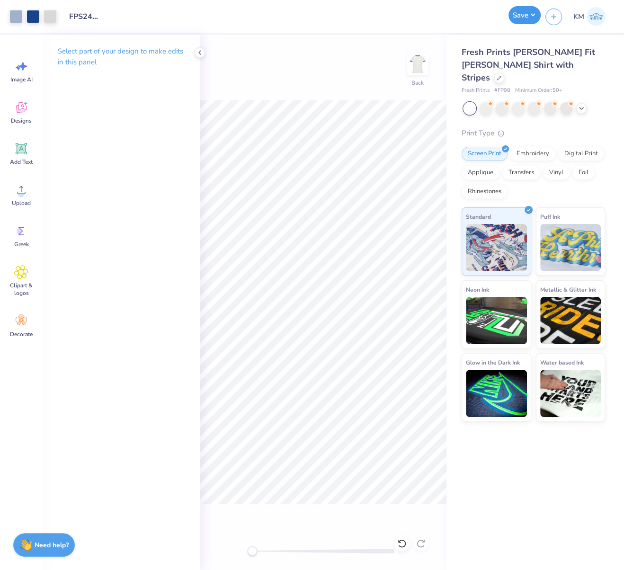
click at [530, 13] on button "Save" at bounding box center [524, 15] width 32 height 18
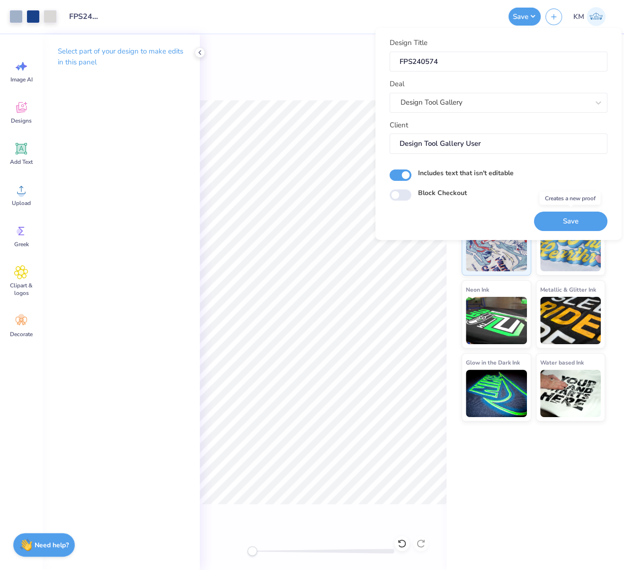
drag, startPoint x: 569, startPoint y: 218, endPoint x: 564, endPoint y: 228, distance: 11.6
click at [569, 218] on button "Save" at bounding box center [570, 220] width 73 height 19
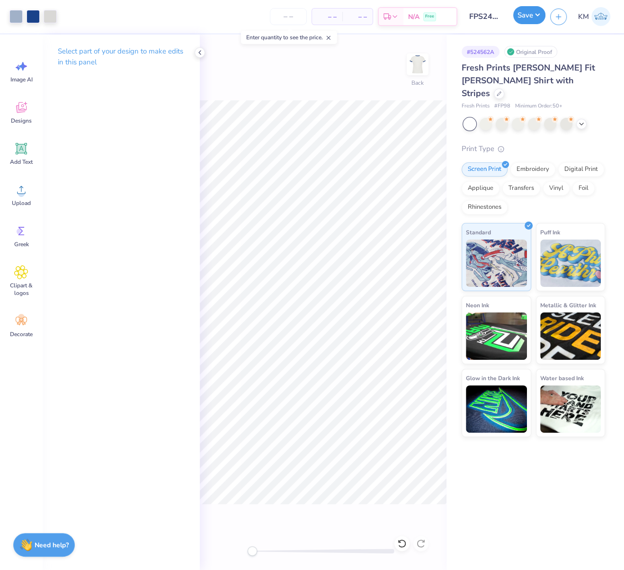
click at [540, 16] on button "Save" at bounding box center [529, 15] width 32 height 18
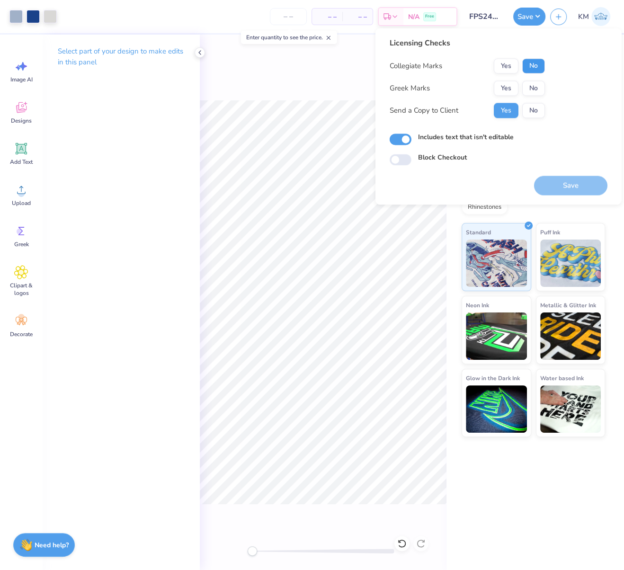
click at [537, 65] on button "No" at bounding box center [533, 65] width 23 height 15
click at [511, 87] on button "Yes" at bounding box center [506, 87] width 25 height 15
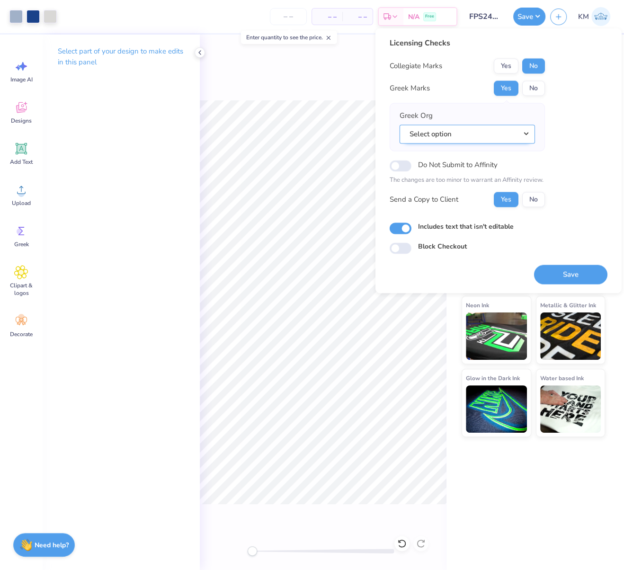
click at [525, 132] on button "Select option" at bounding box center [466, 133] width 135 height 19
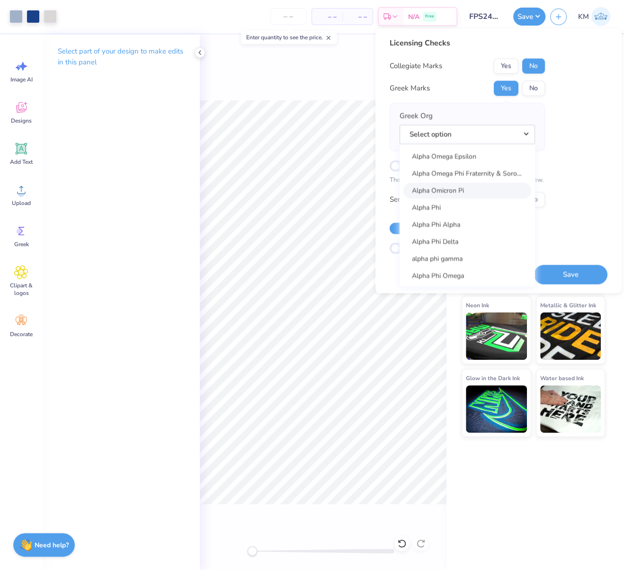
scroll to position [559, 0]
click at [444, 193] on link "Alpha Phi" at bounding box center [467, 193] width 128 height 16
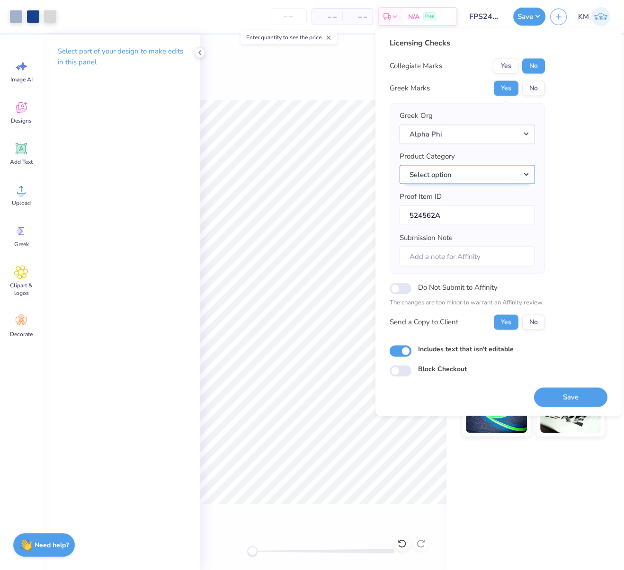
click at [528, 171] on button "Select option" at bounding box center [466, 174] width 135 height 19
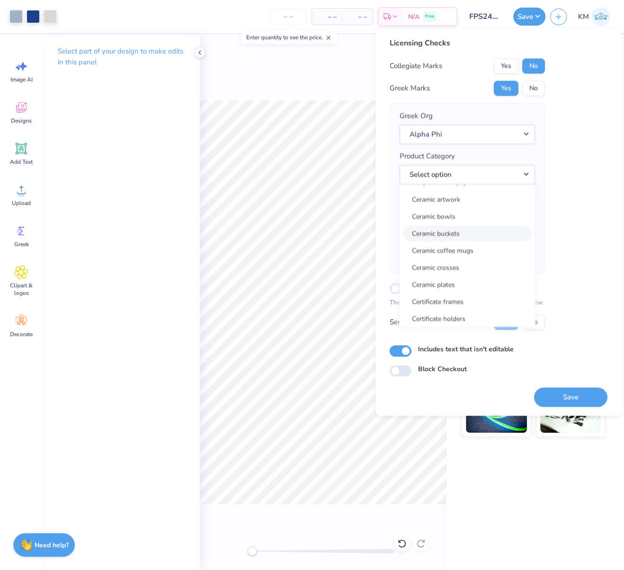
scroll to position [3046, 0]
click at [473, 172] on button "Select option" at bounding box center [466, 174] width 135 height 19
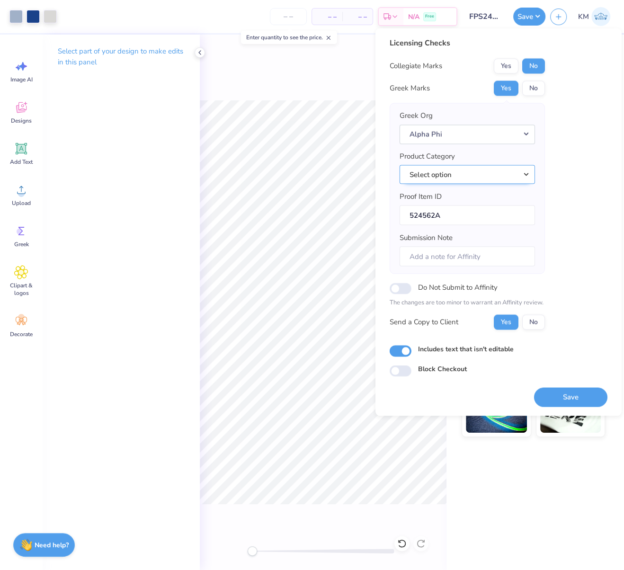
click at [468, 174] on button "Select option" at bounding box center [466, 174] width 135 height 19
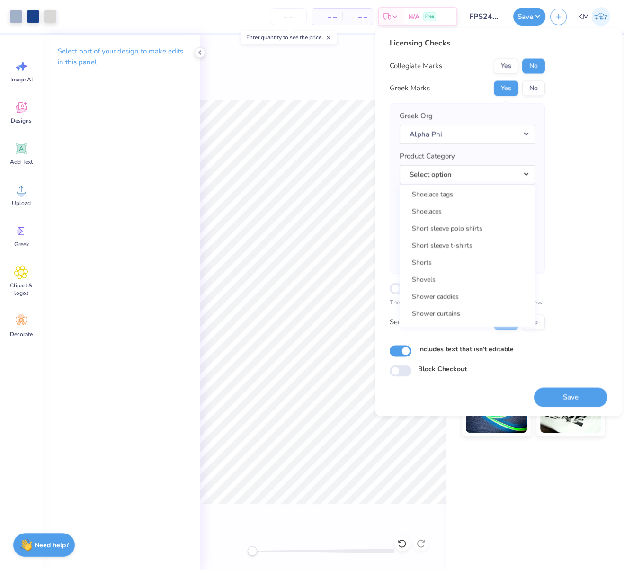
scroll to position [13682, 0]
click at [460, 241] on link "Short sleeve t-shirts" at bounding box center [467, 246] width 128 height 16
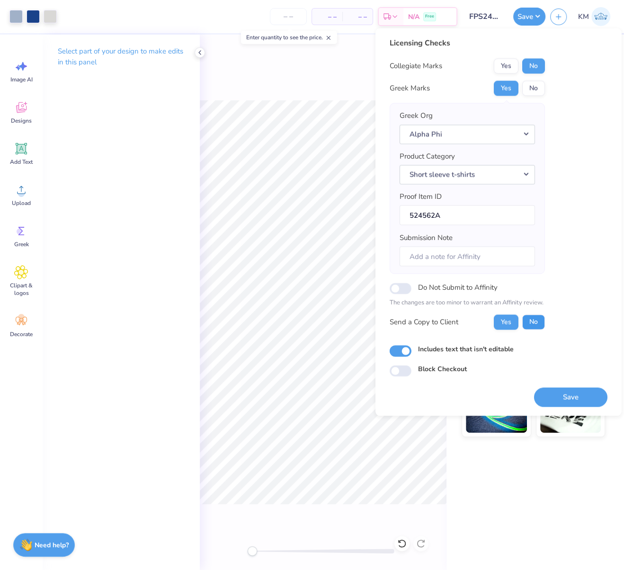
click at [530, 319] on button "No" at bounding box center [533, 321] width 23 height 15
click at [578, 394] on button "Save" at bounding box center [570, 396] width 73 height 19
